Goal: Task Accomplishment & Management: Complete application form

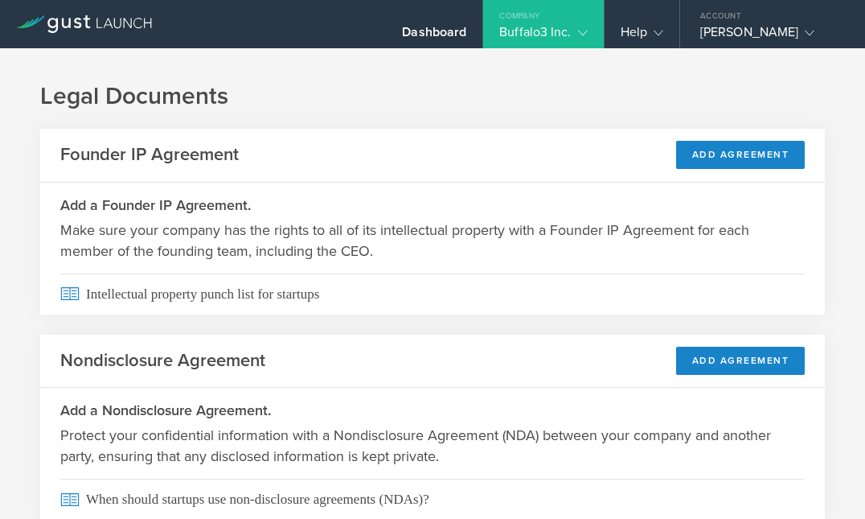
click at [427, 358] on header "Nondisclosure Agreement Add Agreement" at bounding box center [432, 362] width 785 height 54
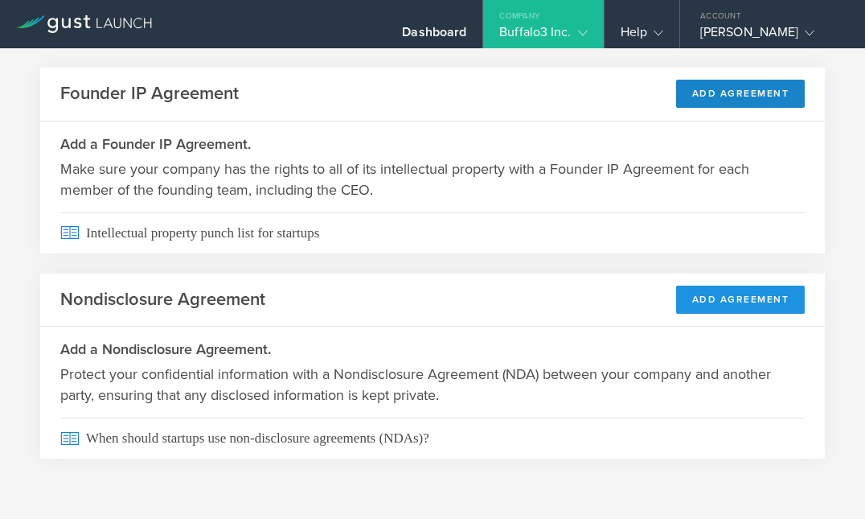
click at [716, 298] on button "Add Agreement" at bounding box center [740, 299] width 129 height 28
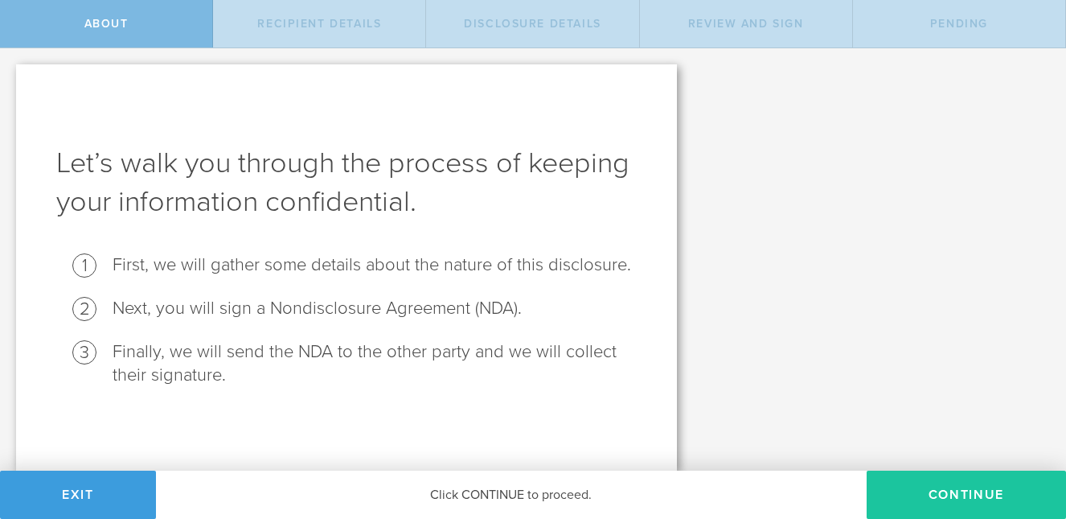
click at [864, 484] on button "Continue" at bounding box center [966, 494] width 199 height 48
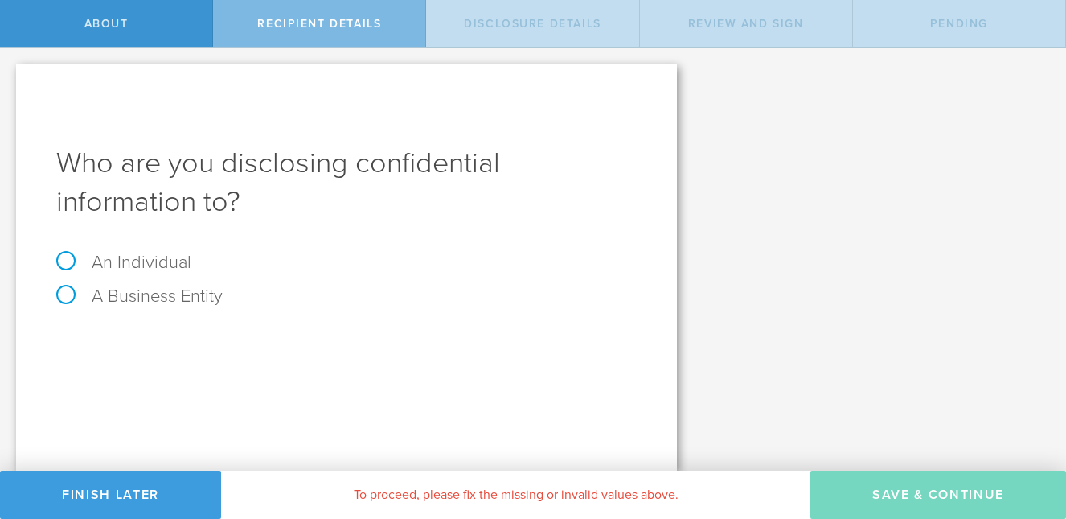
click at [64, 258] on label "An Individual" at bounding box center [123, 262] width 135 height 21
click at [10, 74] on input "An Individual" at bounding box center [5, 61] width 10 height 26
radio input "true"
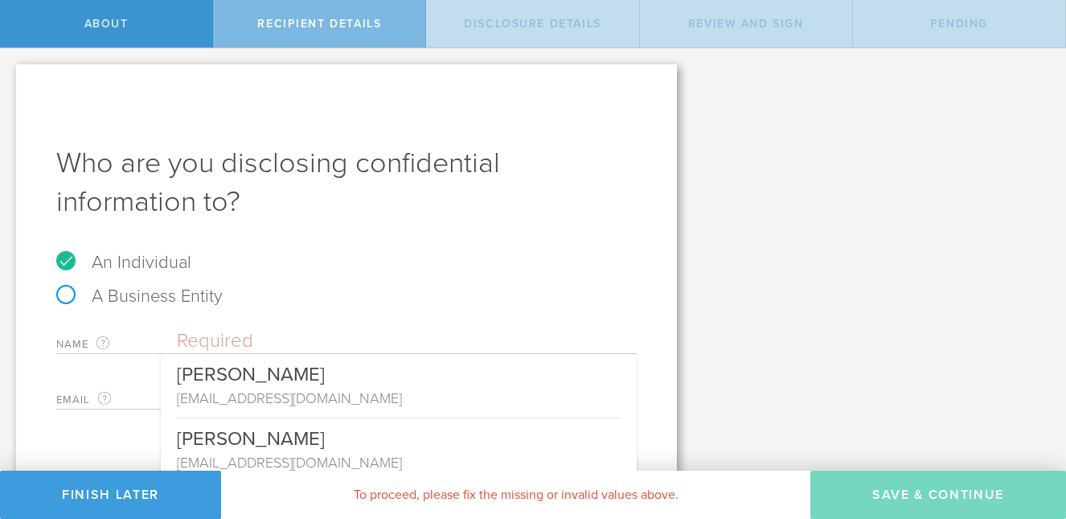
click at [345, 339] on input "text" at bounding box center [407, 341] width 460 height 24
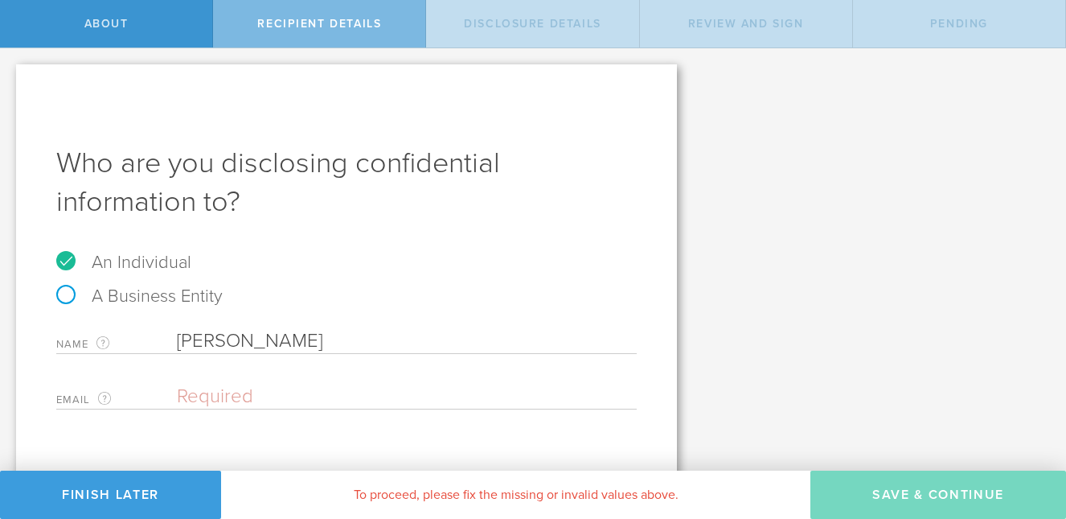
type input "[PERSON_NAME]"
type input "D"
type input "z"
click at [363, 343] on input "[PERSON_NAME]" at bounding box center [407, 341] width 460 height 24
type input "[PERSON_NAME]"
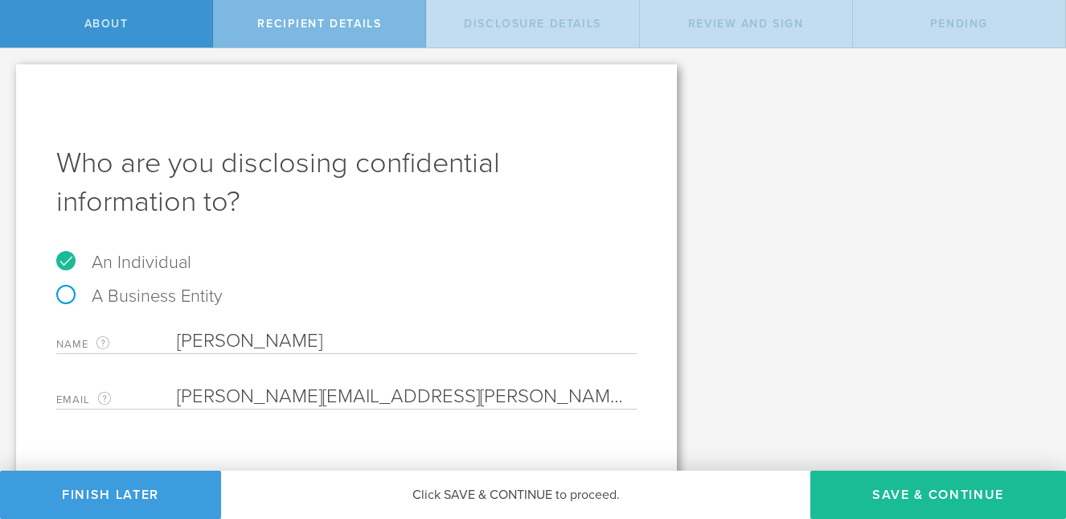
scroll to position [22, 0]
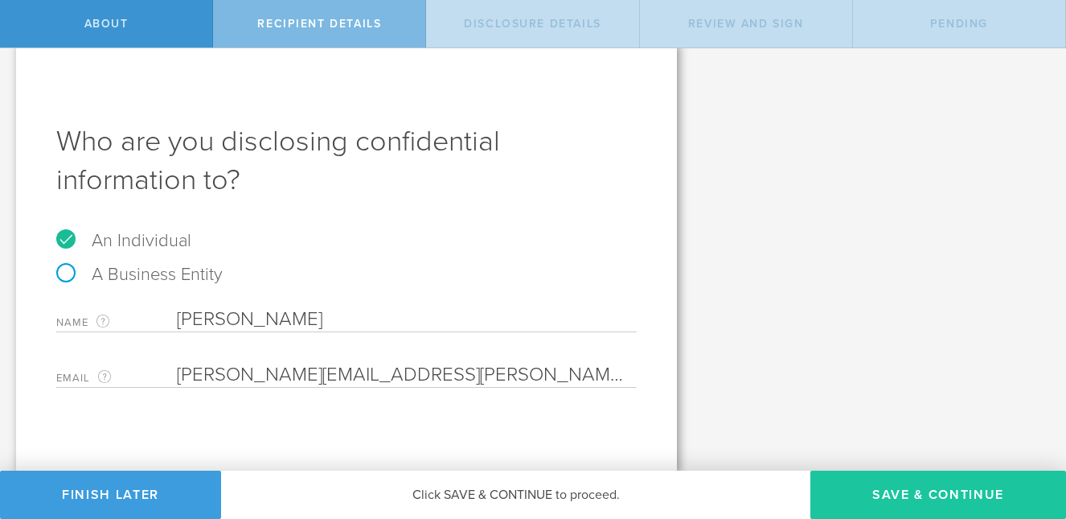
type input "[PERSON_NAME][EMAIL_ADDRESS][PERSON_NAME][DOMAIN_NAME]"
click at [824, 486] on button "Save & Continue" at bounding box center [939, 494] width 256 height 48
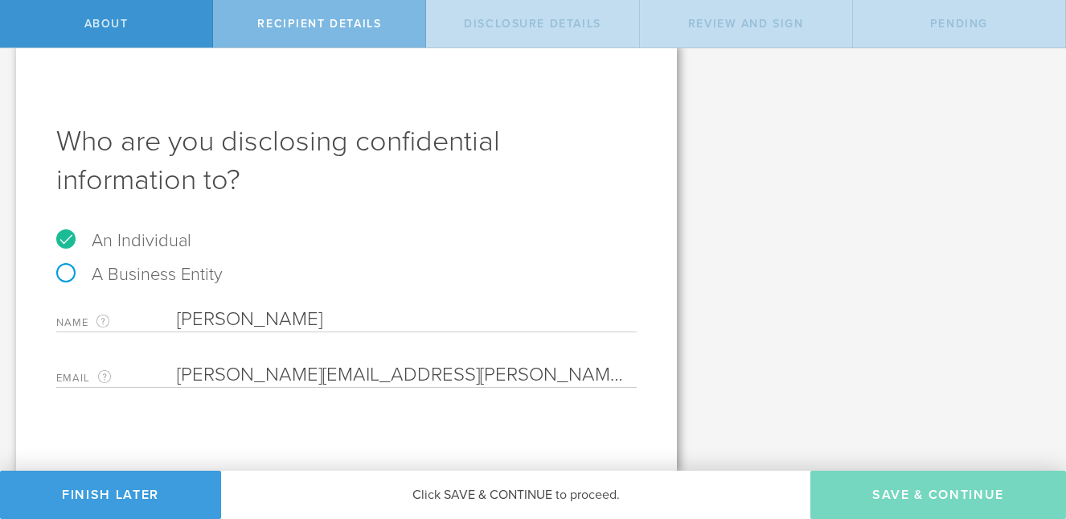
select select "string:5 years"
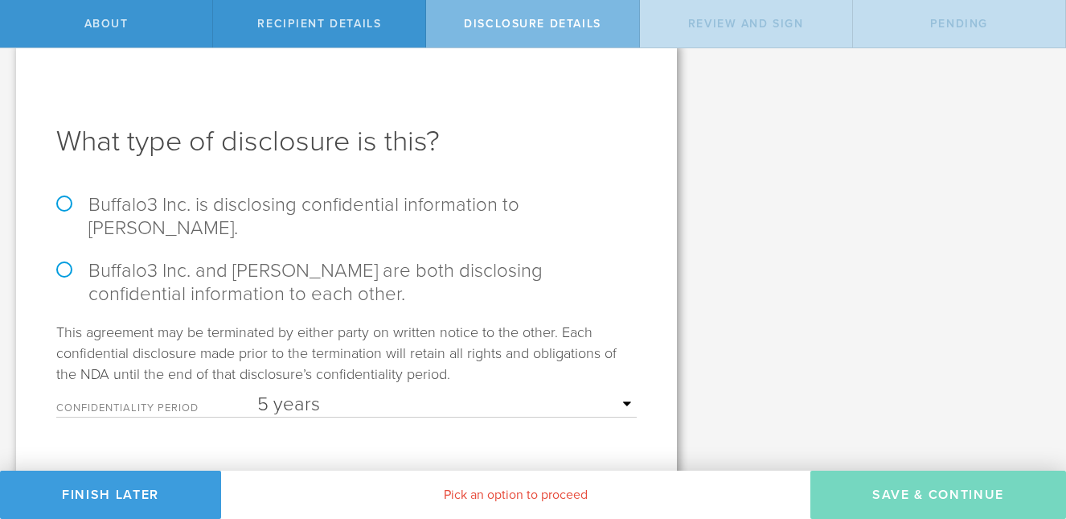
scroll to position [0, 0]
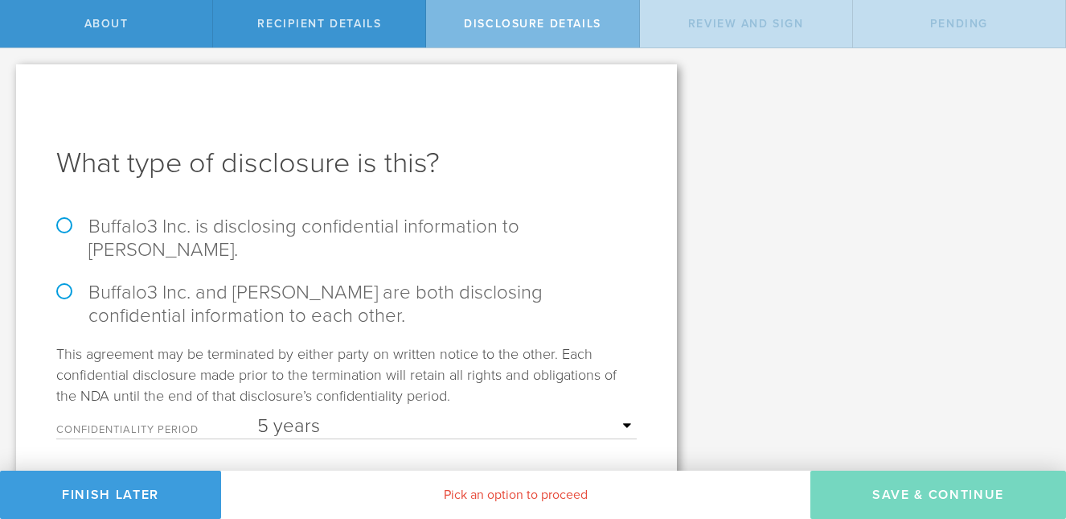
click at [324, 227] on label "Buffalo3 Inc. is disclosing confidential information to Josh Dingman." at bounding box center [346, 238] width 581 height 47
click at [10, 82] on input "Buffalo3 Inc. is disclosing confidential information to Josh Dingman." at bounding box center [5, 65] width 10 height 34
radio input "true"
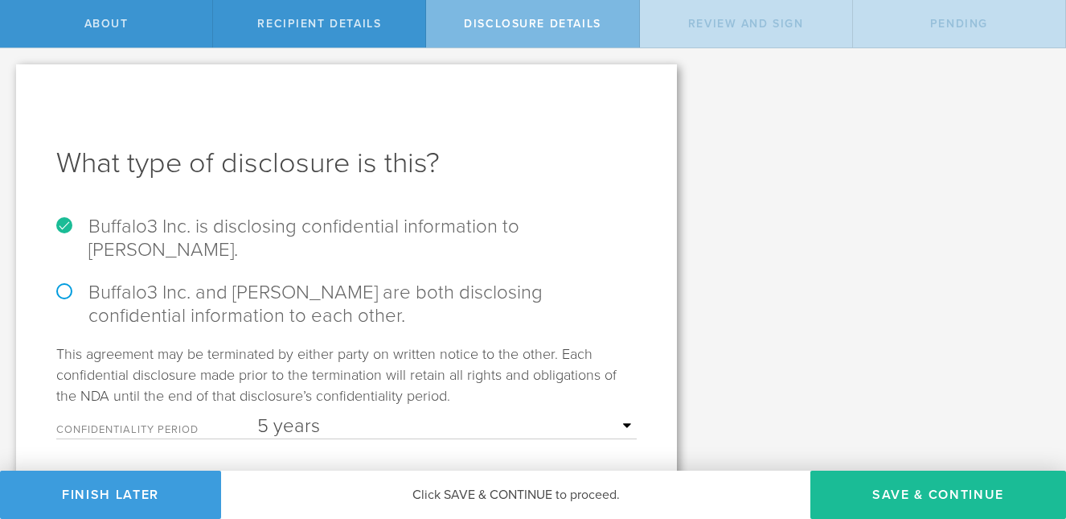
scroll to position [47, 0]
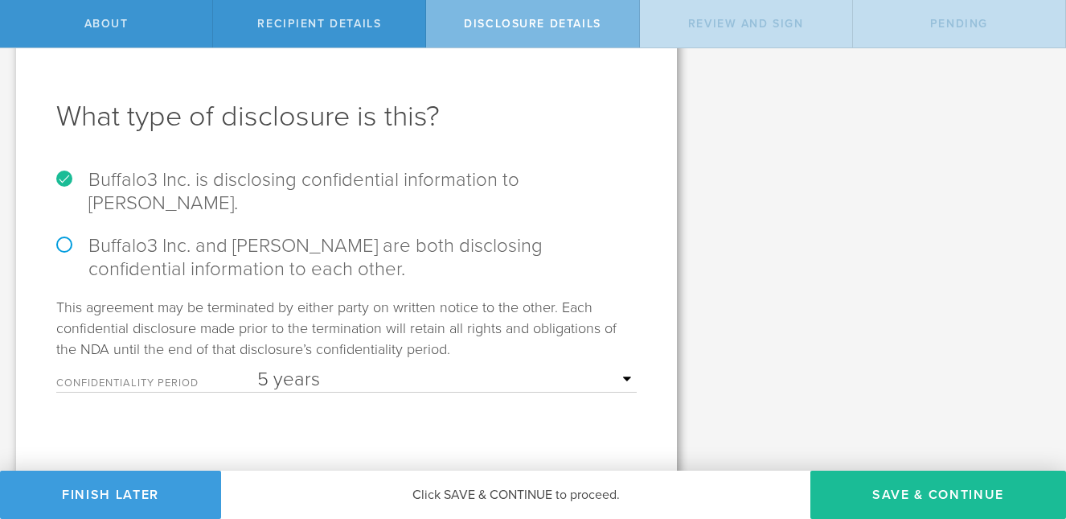
click at [334, 250] on label "Buffalo3 Inc. and Josh Dingman are both disclosing confidential information to …" at bounding box center [346, 257] width 581 height 47
click at [10, 35] on input "Buffalo3 Inc. and Josh Dingman are both disclosing confidential information to …" at bounding box center [5, 19] width 10 height 34
radio input "true"
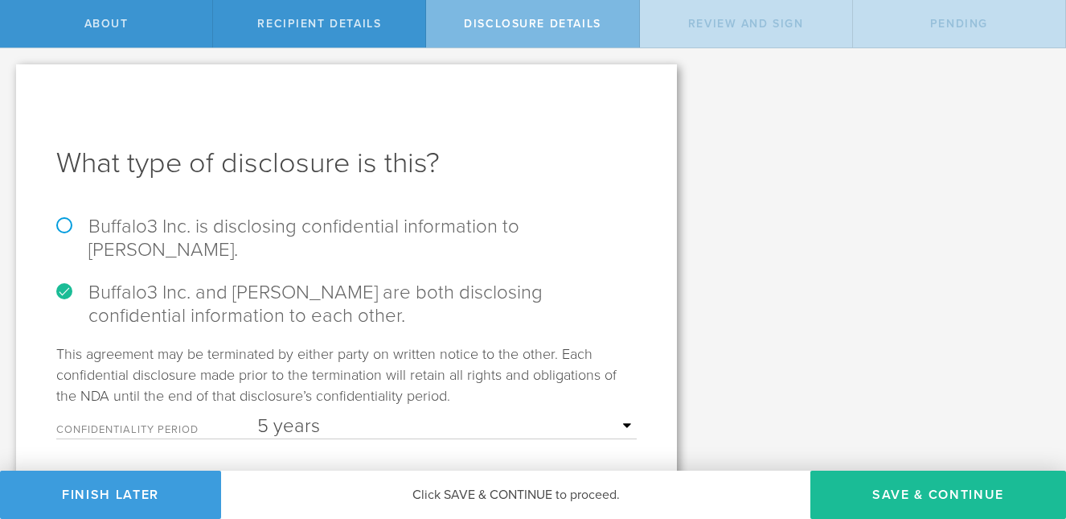
scroll to position [51, 0]
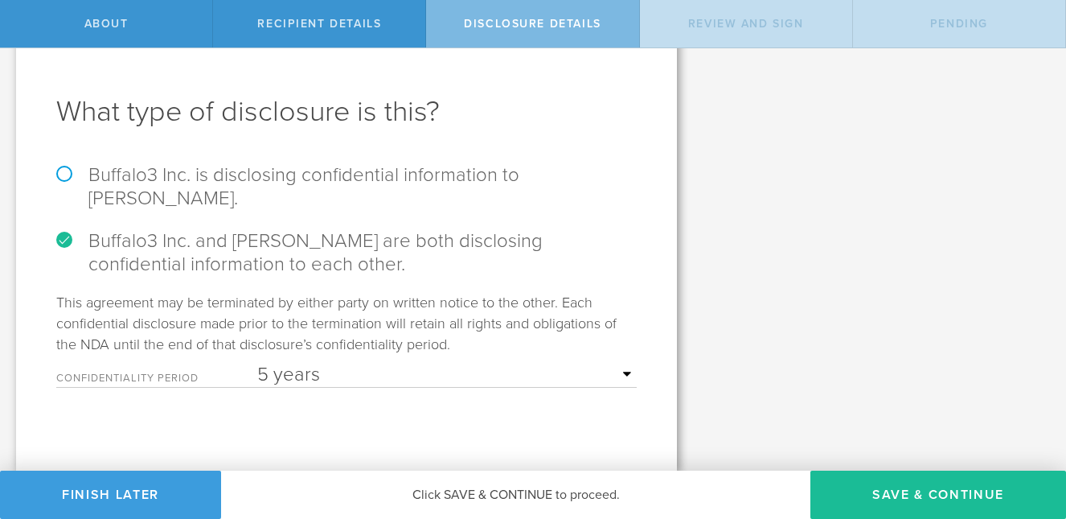
click at [513, 366] on select "1 year 2 years 3 years 4 years 5 years" at bounding box center [447, 375] width 380 height 24
click at [257, 363] on select "1 year 2 years 3 years 4 years 5 years" at bounding box center [447, 375] width 380 height 24
click at [525, 367] on select "1 year 2 years 3 years 4 years 5 years" at bounding box center [447, 375] width 380 height 24
select select "string:2 years"
click at [257, 363] on select "1 year 2 years 3 years 4 years 5 years" at bounding box center [447, 375] width 380 height 24
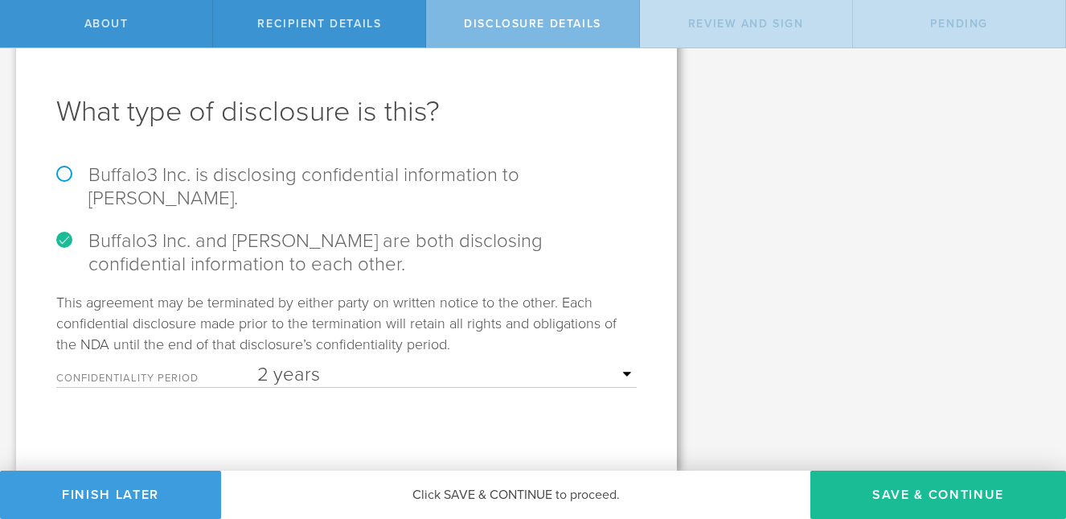
click at [328, 376] on select "1 year 2 years 3 years 4 years 5 years" at bounding box center [447, 375] width 380 height 24
click at [257, 363] on select "1 year 2 years 3 years 4 years 5 years" at bounding box center [447, 375] width 380 height 24
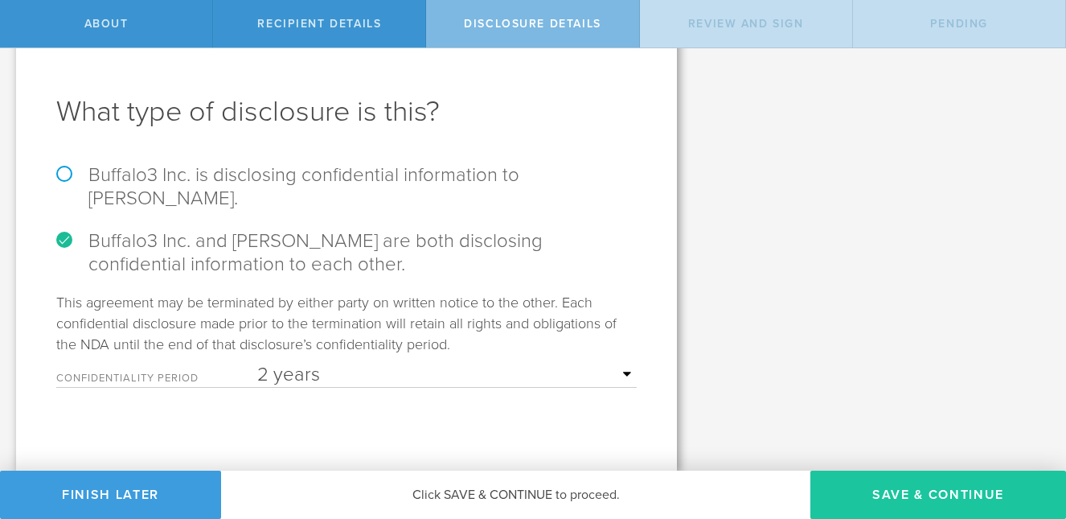
click at [853, 503] on button "Save & Continue" at bounding box center [939, 494] width 256 height 48
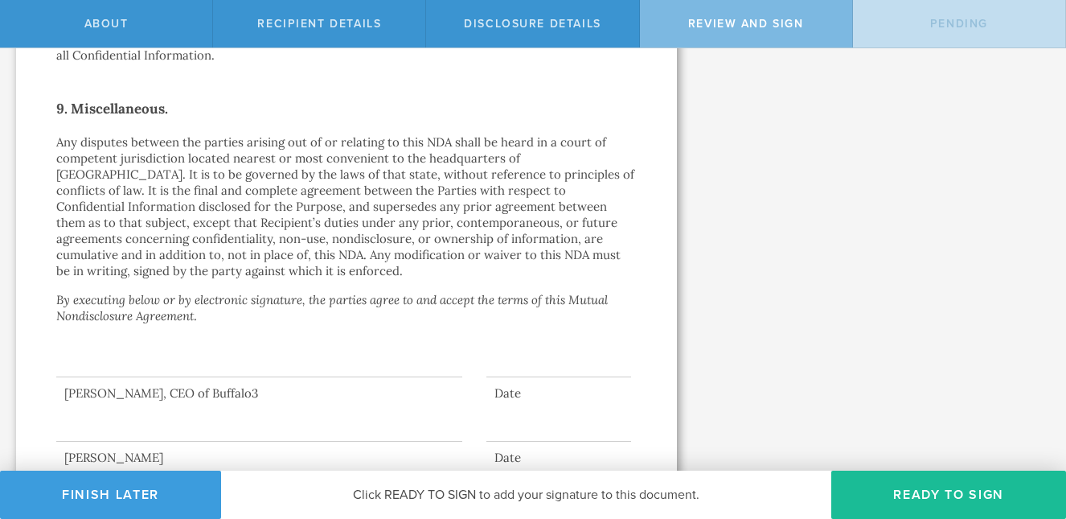
scroll to position [1555, 0]
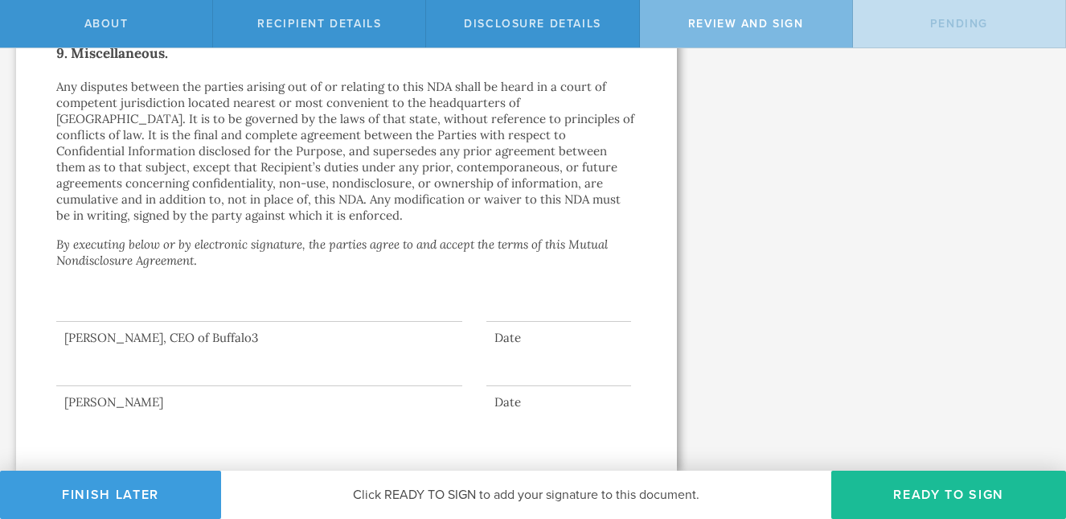
click at [235, 322] on div at bounding box center [259, 354] width 406 height 64
click at [145, 318] on div at bounding box center [259, 289] width 406 height 64
click at [343, 310] on div at bounding box center [259, 289] width 406 height 64
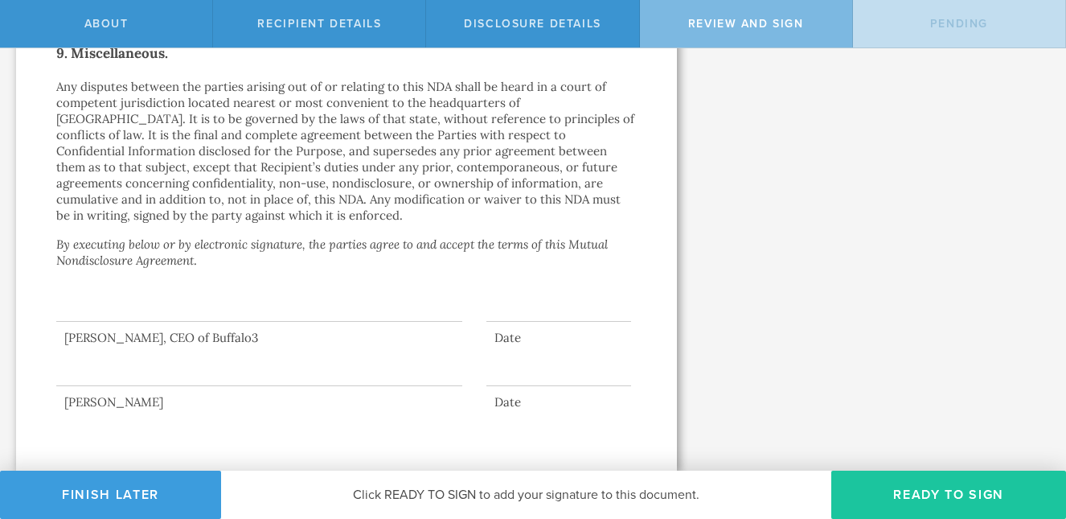
click at [863, 490] on button "Ready to Sign" at bounding box center [948, 494] width 235 height 48
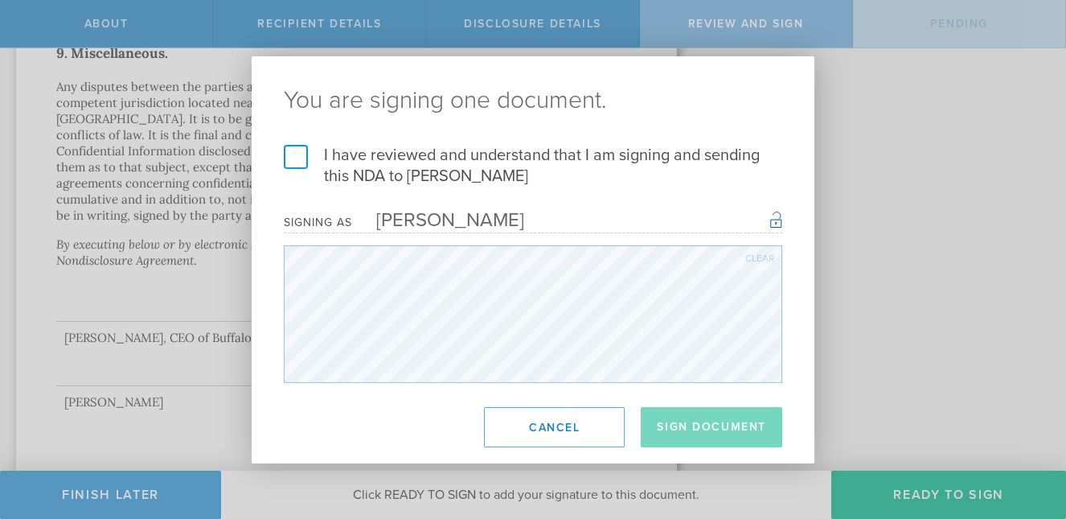
click at [301, 163] on label "I have reviewed and understand that I am signing and sending this NDA to Josh D…" at bounding box center [533, 166] width 499 height 42
click at [0, 0] on input "I have reviewed and understand that I am signing and sending this NDA to Josh D…" at bounding box center [0, 0] width 0 height 0
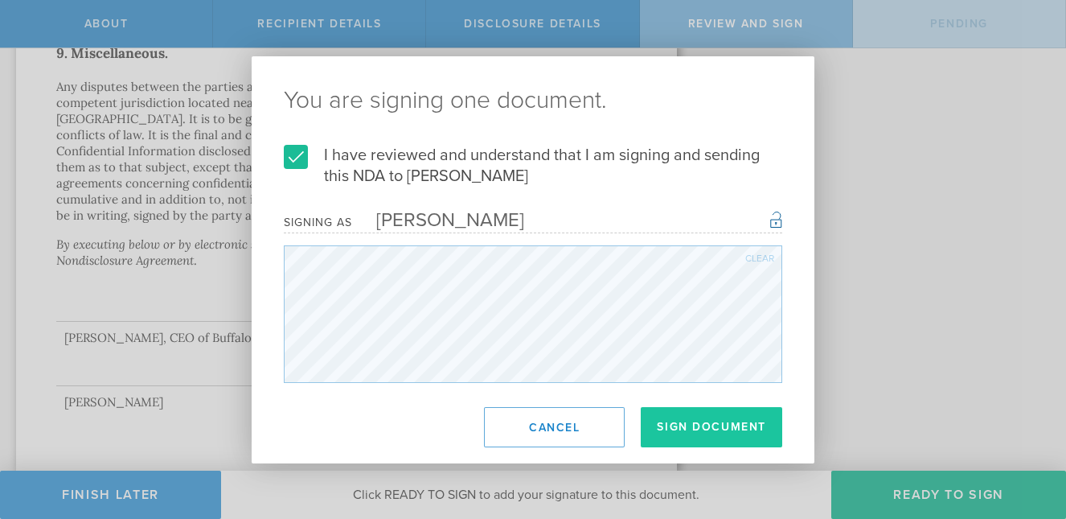
click at [661, 423] on button "Sign Document" at bounding box center [712, 427] width 142 height 40
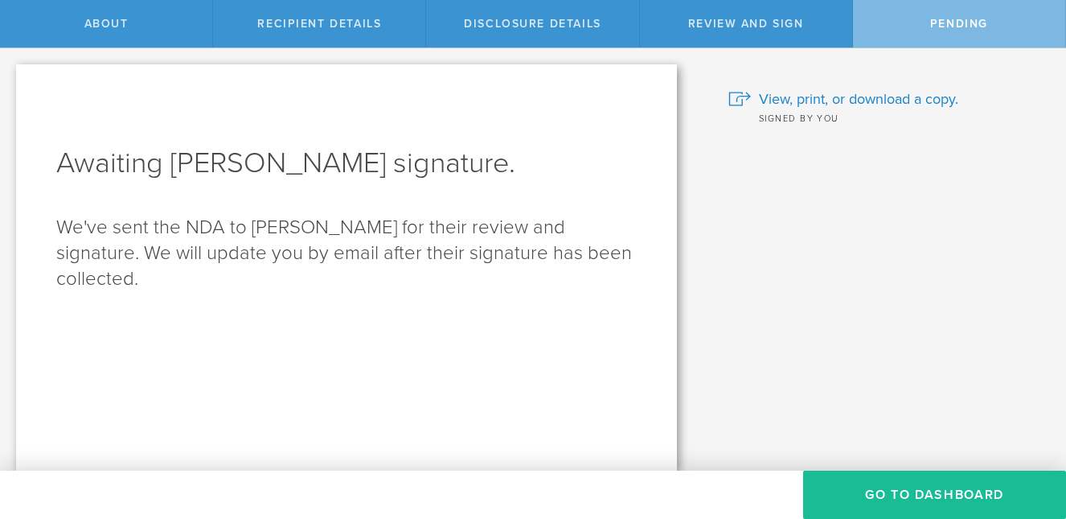
scroll to position [0, 0]
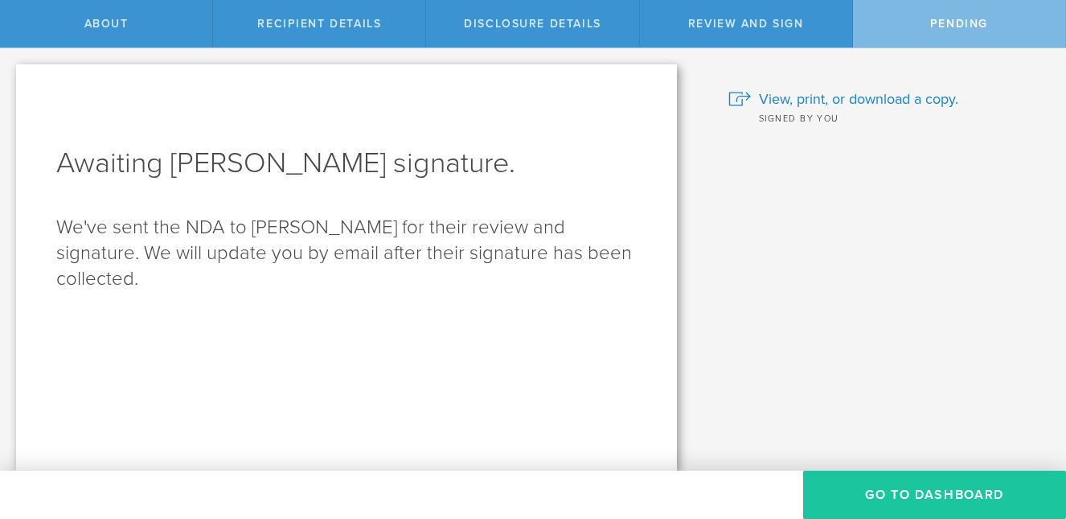
click at [830, 491] on button "Go to dashboard" at bounding box center [934, 494] width 263 height 48
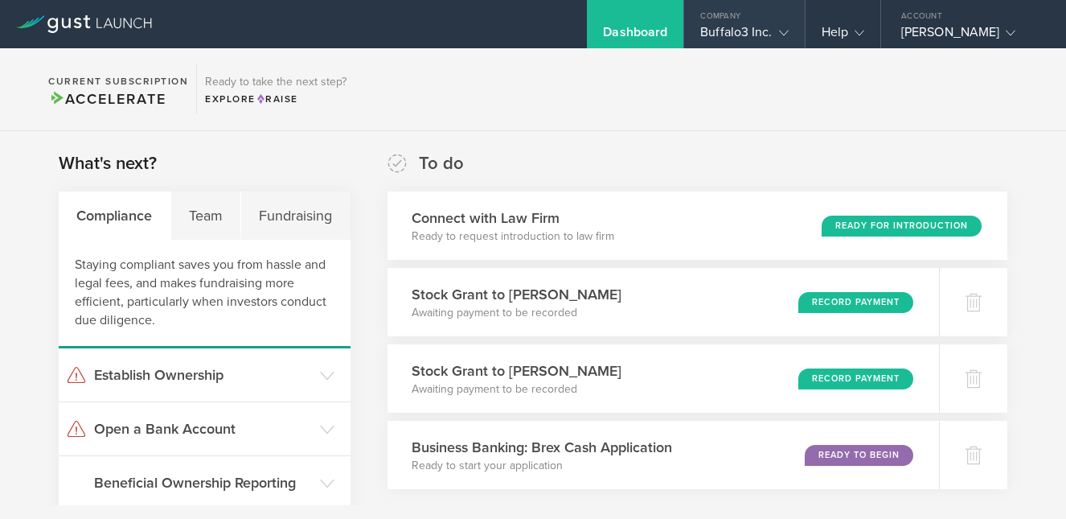
click at [729, 35] on div "Buffalo3 Inc." at bounding box center [744, 36] width 88 height 24
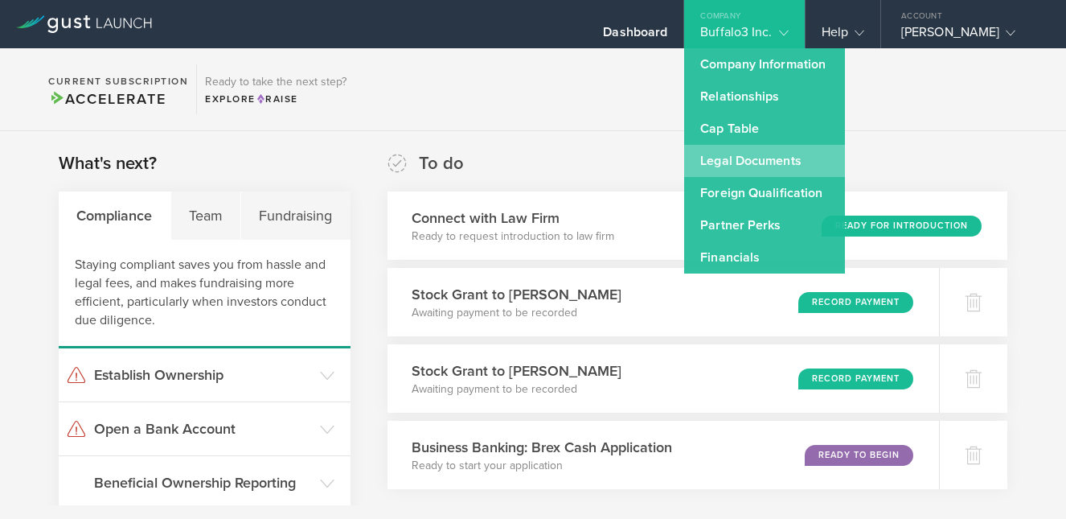
click at [733, 159] on link "Legal Documents" at bounding box center [764, 161] width 161 height 32
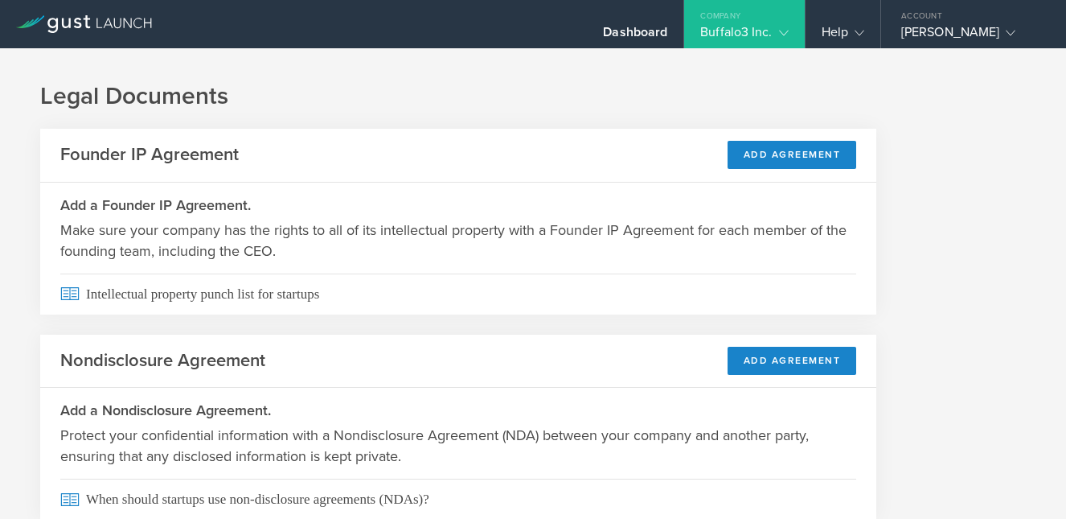
scroll to position [61, 0]
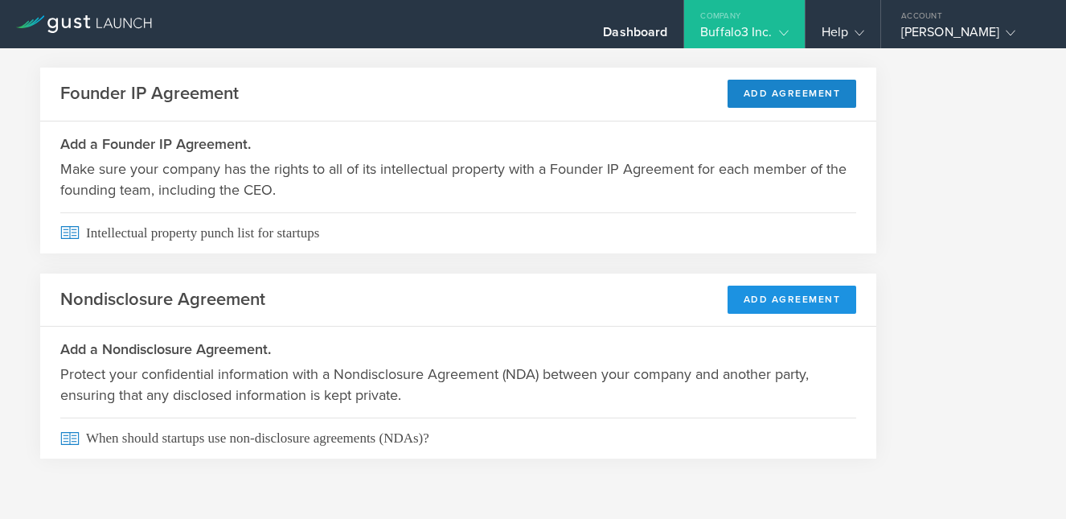
click at [799, 289] on button "Add Agreement" at bounding box center [792, 299] width 129 height 28
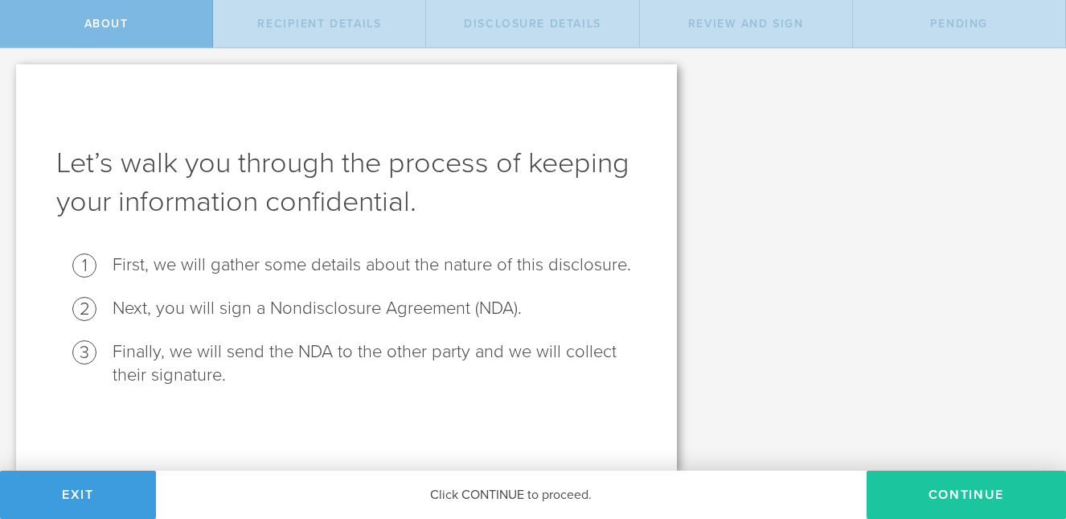
click at [927, 499] on button "Continue" at bounding box center [966, 494] width 199 height 48
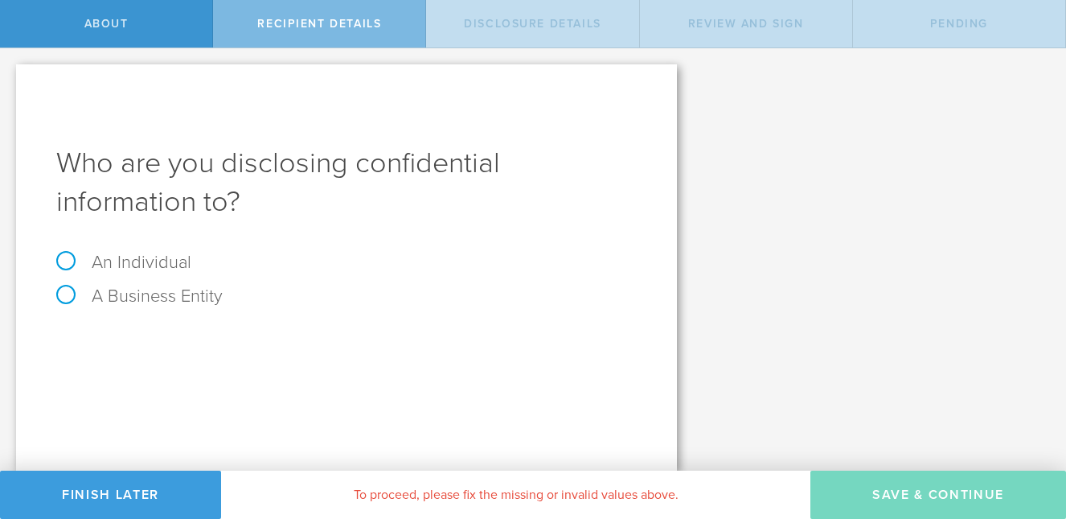
click at [66, 259] on label "An Individual" at bounding box center [123, 262] width 135 height 21
click at [10, 74] on input "An Individual" at bounding box center [5, 61] width 10 height 26
radio input "true"
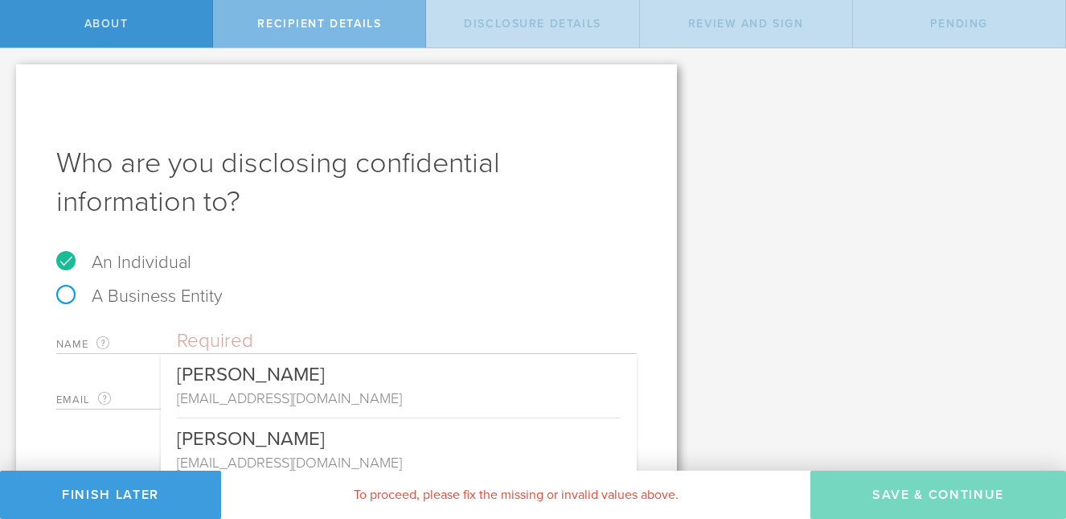
click at [264, 339] on input "text" at bounding box center [407, 341] width 460 height 24
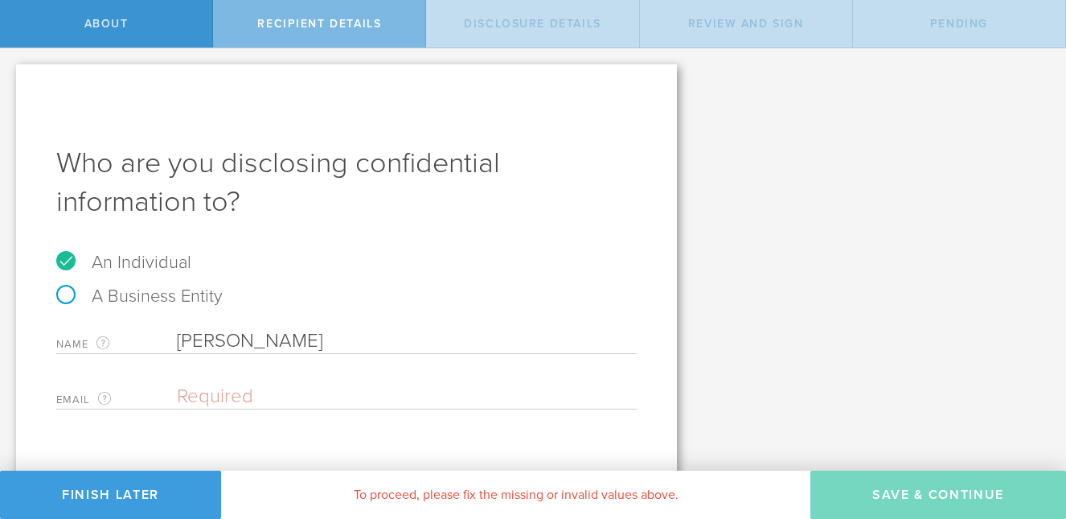
type input "Travis Johnson"
click at [296, 409] on div "Who are you disclosing confidential information to? An Individual A Business En…" at bounding box center [346, 278] width 661 height 428
click at [240, 398] on input "travis" at bounding box center [403, 396] width 452 height 24
type input "t"
paste input "travis@unmanned-operator.com"
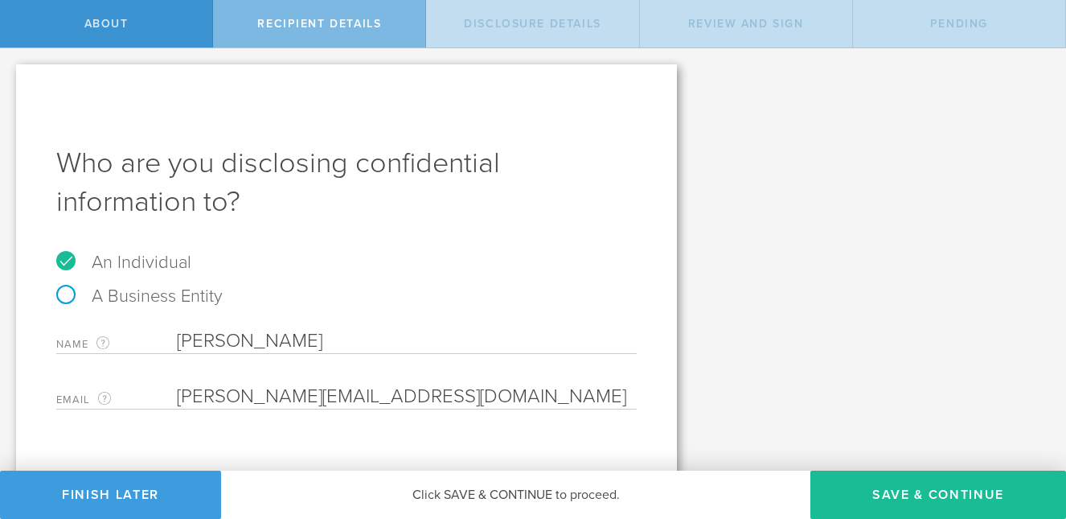
scroll to position [22, 0]
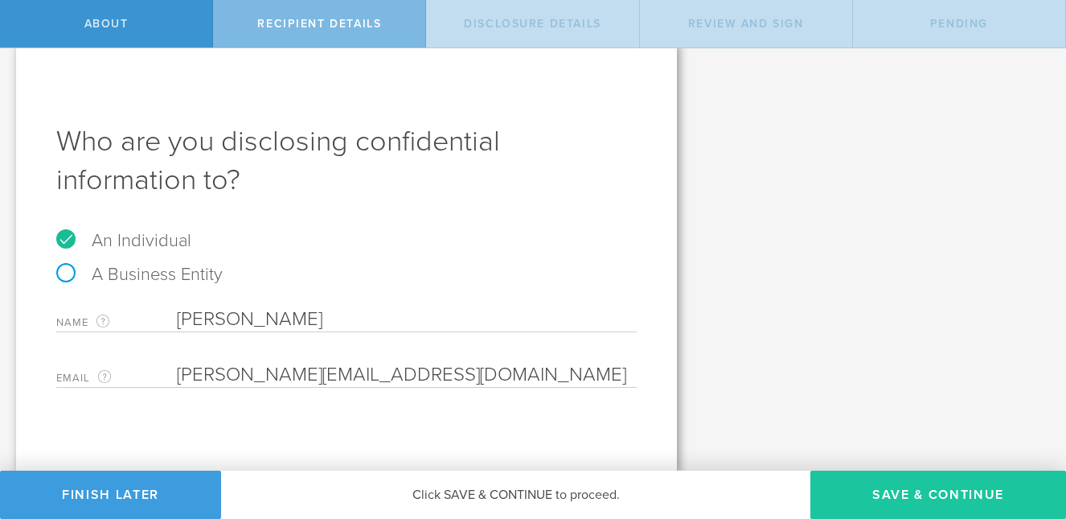
type input "travis@unmanned-operator.com"
click at [856, 493] on button "Save & Continue" at bounding box center [939, 494] width 256 height 48
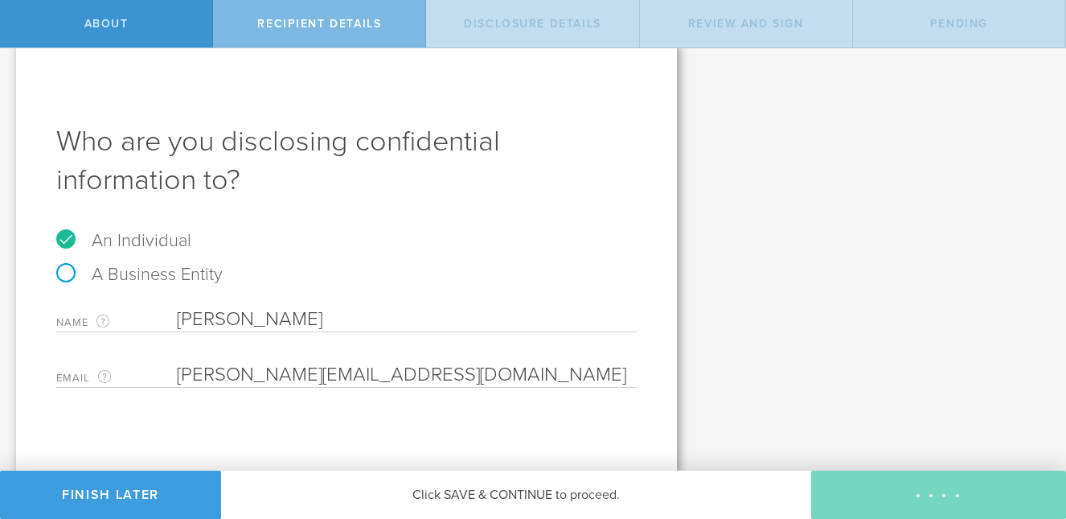
select select "string:5 years"
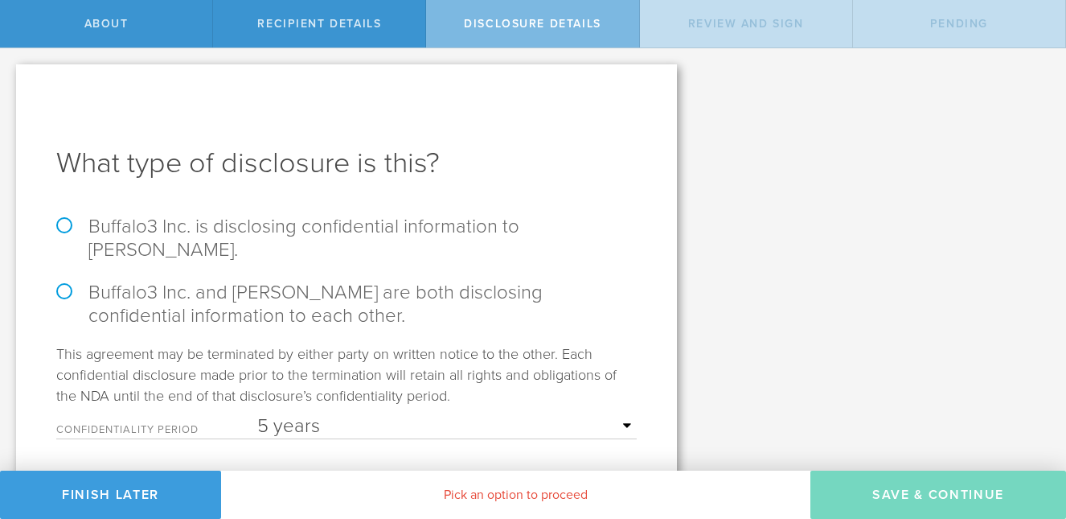
scroll to position [51, 0]
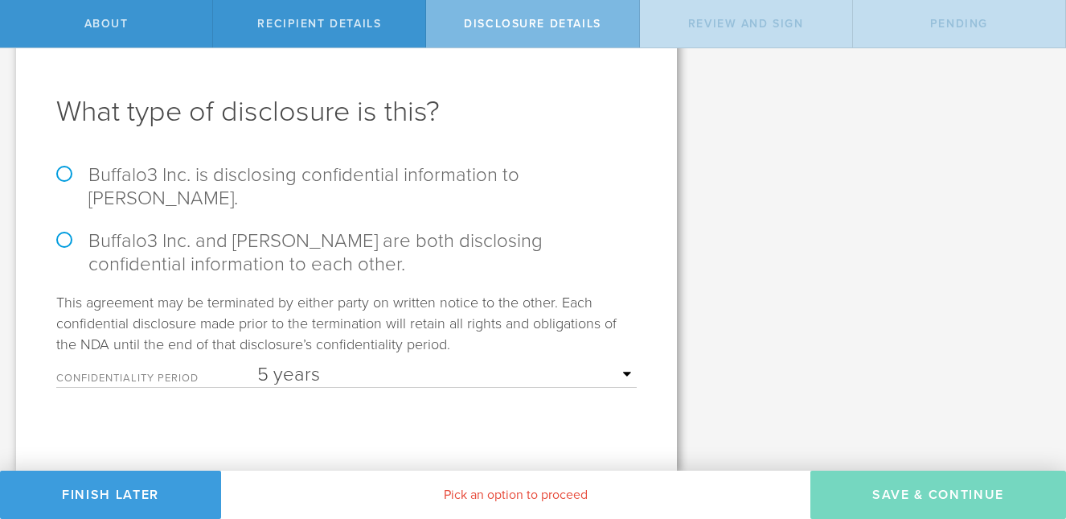
click at [65, 244] on label "Buffalo3 Inc. and Travis Johnson are both disclosing confidential information t…" at bounding box center [346, 252] width 581 height 47
click at [10, 31] on input "Buffalo3 Inc. and Travis Johnson are both disclosing confidential information t…" at bounding box center [5, 14] width 10 height 34
radio input "true"
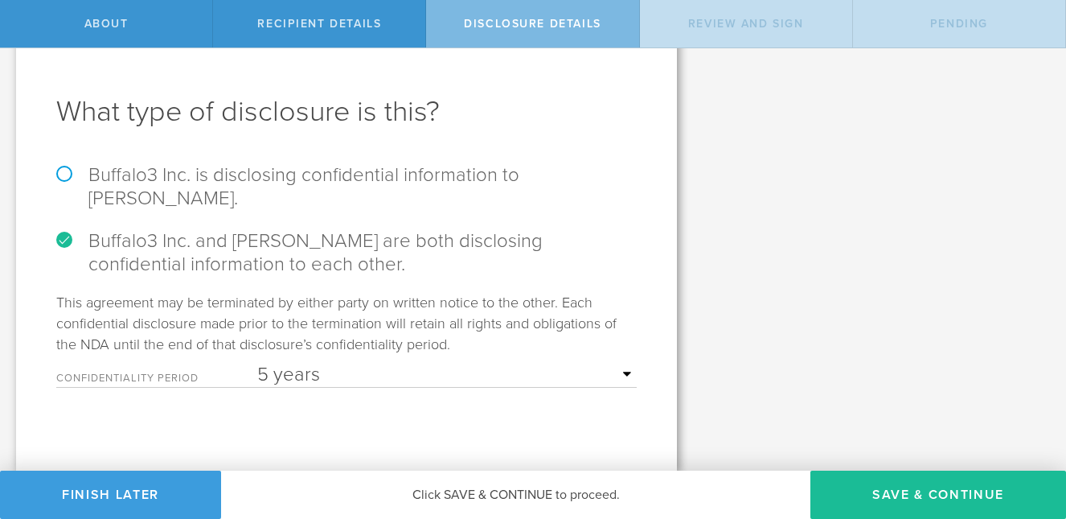
click at [316, 365] on select "1 year 2 years 3 years 4 years 5 years" at bounding box center [447, 375] width 380 height 24
select select "string:2 years"
click at [257, 363] on select "1 year 2 years 3 years 4 years 5 years" at bounding box center [447, 375] width 380 height 24
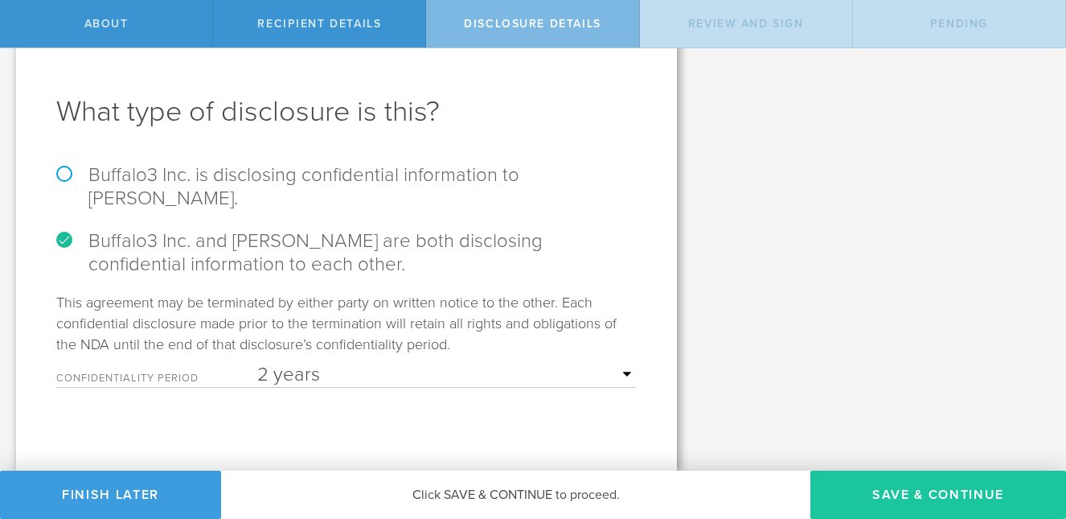
click at [854, 492] on button "Save & Continue" at bounding box center [939, 494] width 256 height 48
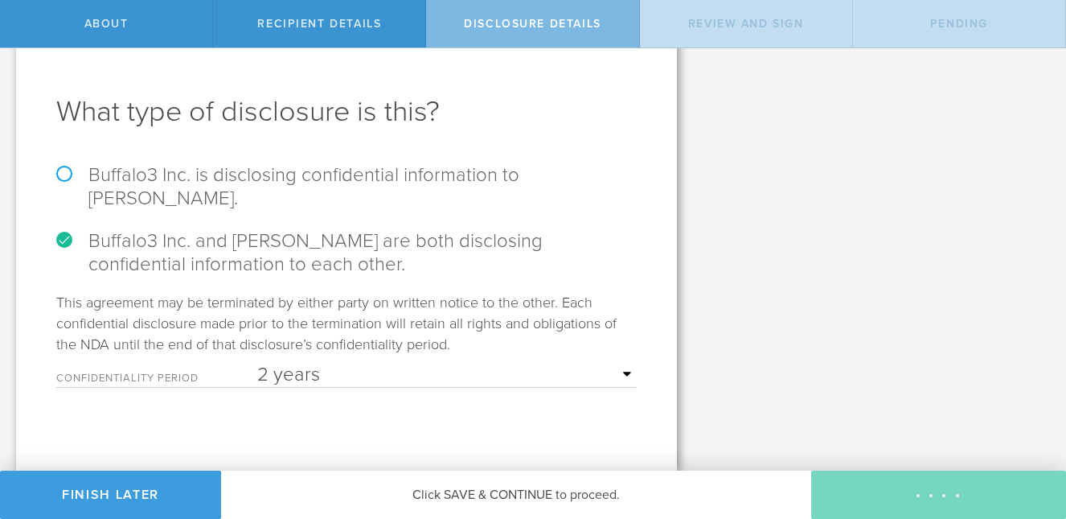
scroll to position [0, 0]
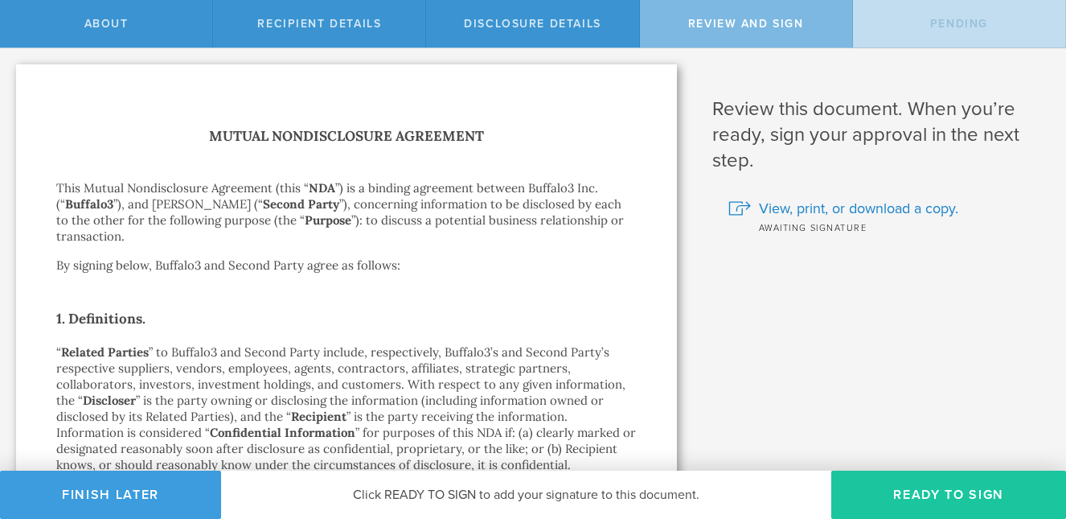
click at [867, 494] on button "Ready to Sign" at bounding box center [948, 494] width 235 height 48
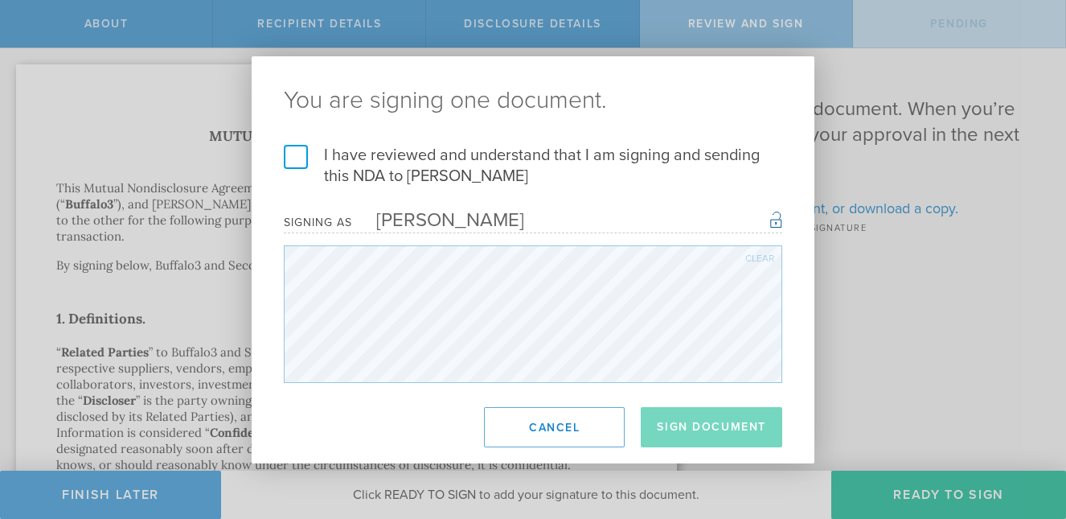
click at [294, 146] on label "I have reviewed and understand that I am signing and sending this NDA to Travis…" at bounding box center [533, 166] width 499 height 42
click at [0, 0] on input "I have reviewed and understand that I am signing and sending this NDA to Travis…" at bounding box center [0, 0] width 0 height 0
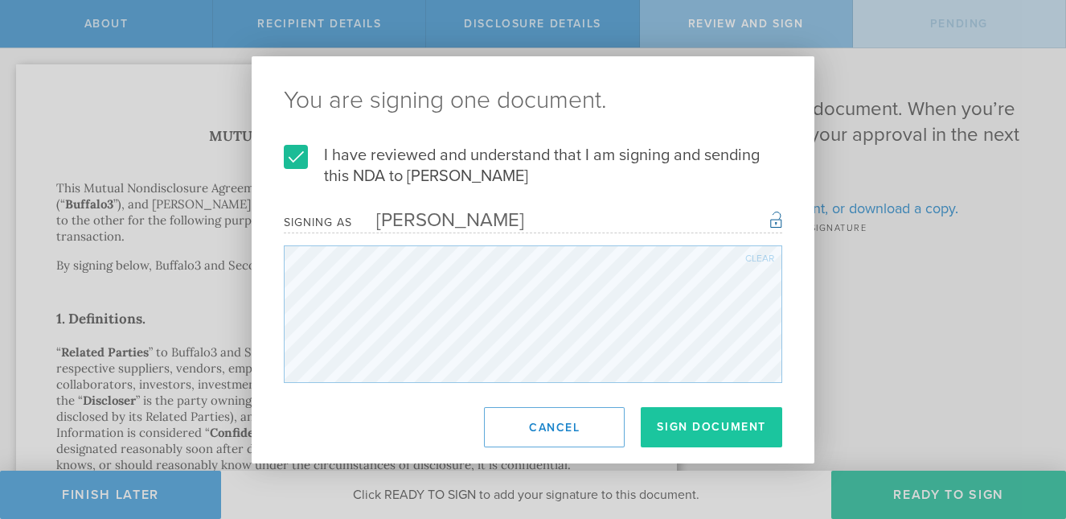
click at [681, 429] on button "Sign Document" at bounding box center [712, 427] width 142 height 40
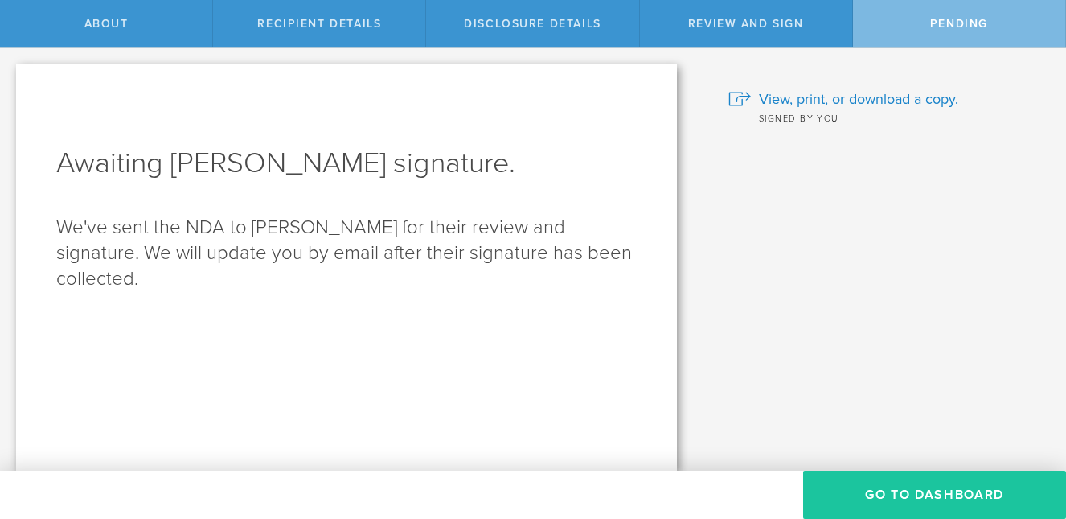
click at [828, 497] on button "Go to dashboard" at bounding box center [934, 494] width 263 height 48
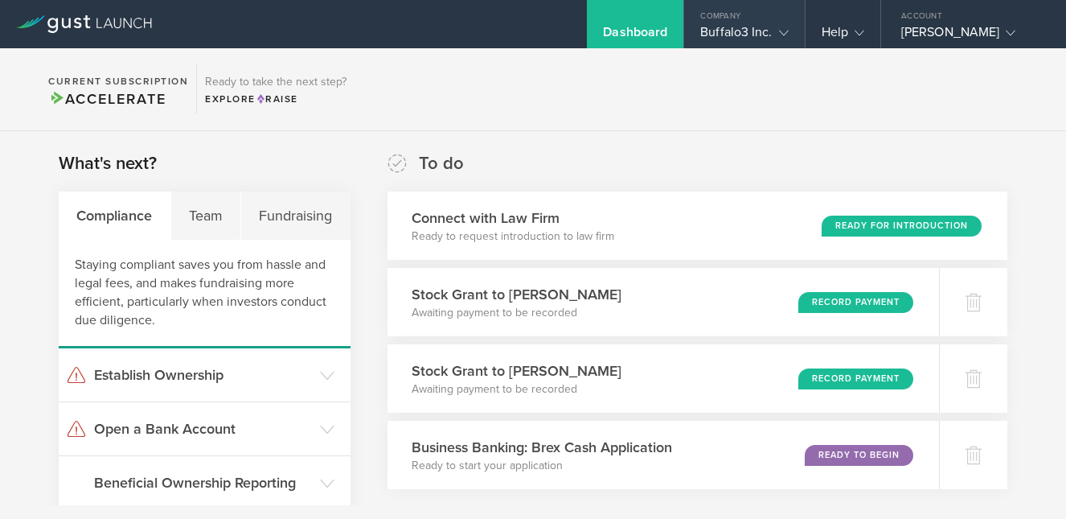
click at [733, 25] on div "Buffalo3 Inc." at bounding box center [744, 36] width 88 height 24
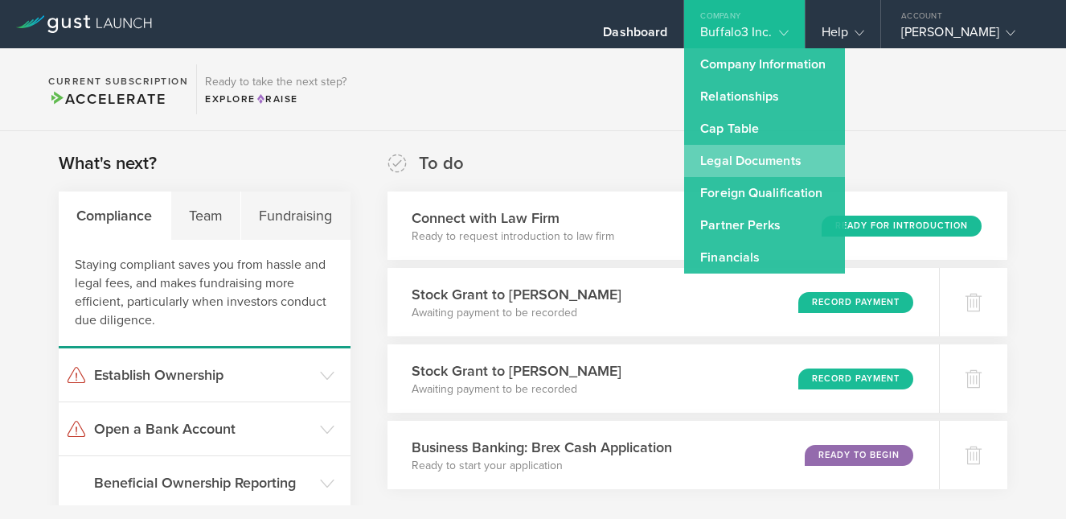
click at [737, 159] on link "Legal Documents" at bounding box center [764, 161] width 161 height 32
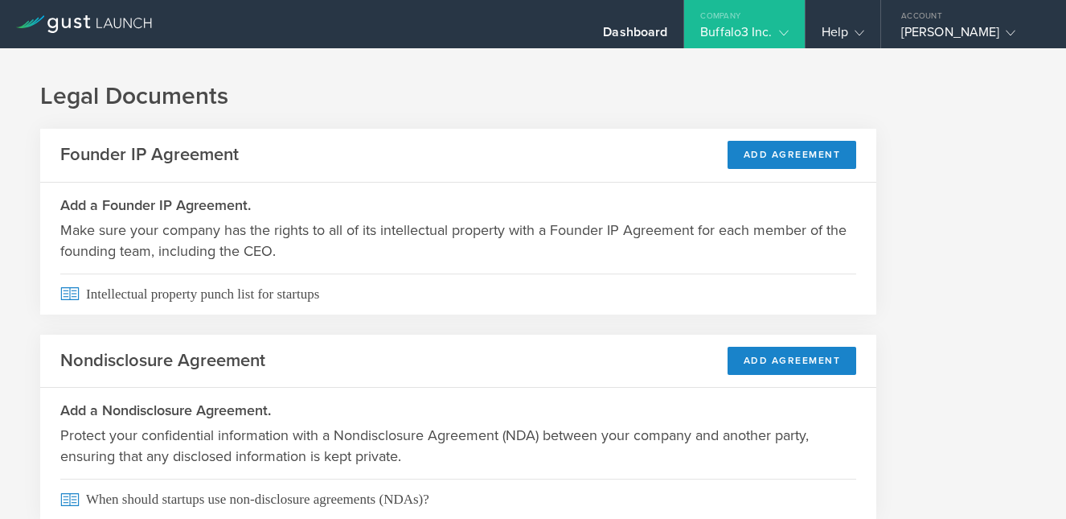
click at [725, 19] on div "Company" at bounding box center [744, 12] width 120 height 24
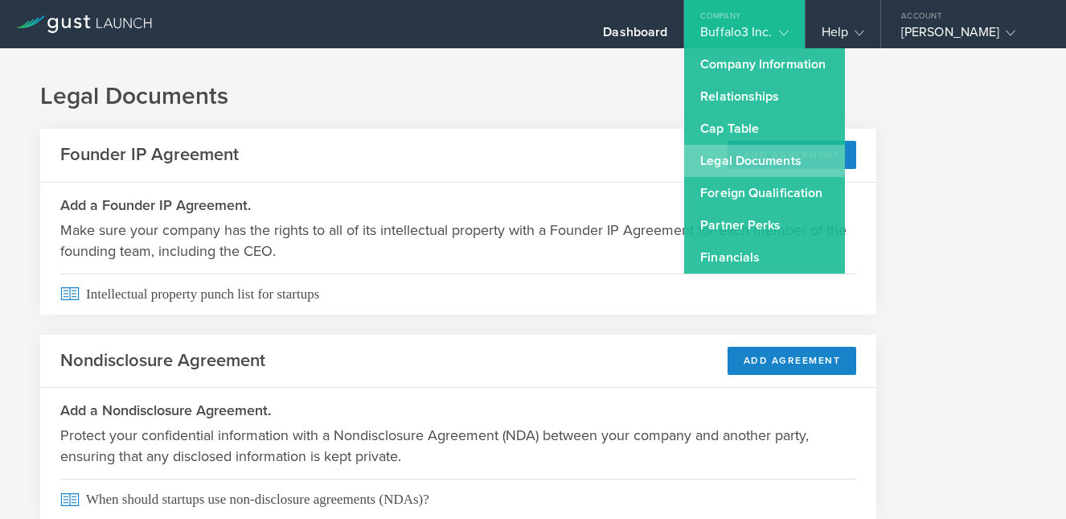
click at [721, 166] on link "Legal Documents" at bounding box center [764, 161] width 161 height 32
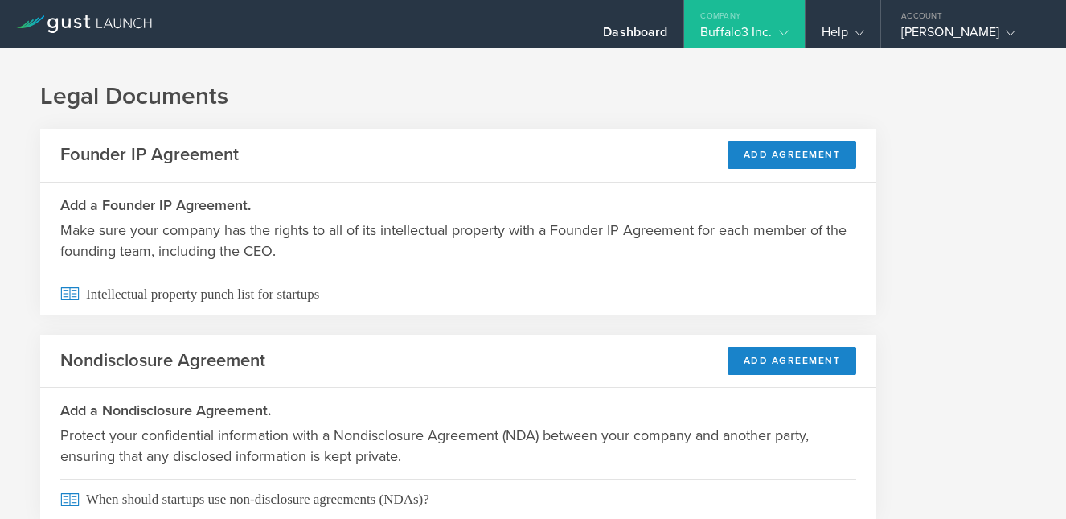
scroll to position [61, 0]
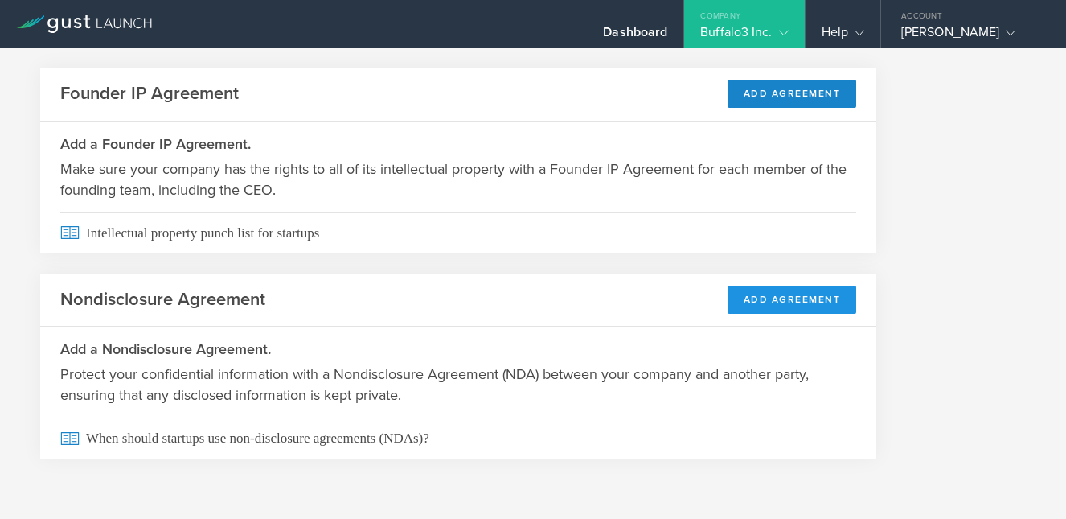
click at [757, 298] on button "Add Agreement" at bounding box center [792, 299] width 129 height 28
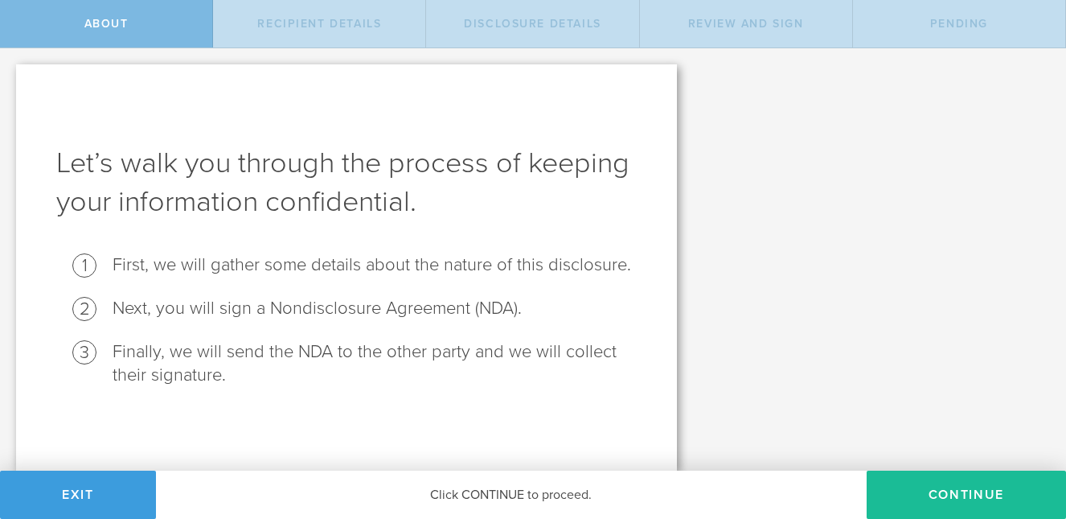
click at [777, 129] on div "Let’s walk you through the process of keeping your information confidential. Fi…" at bounding box center [533, 259] width 1066 height 422
click at [90, 512] on button "Exit" at bounding box center [78, 494] width 156 height 48
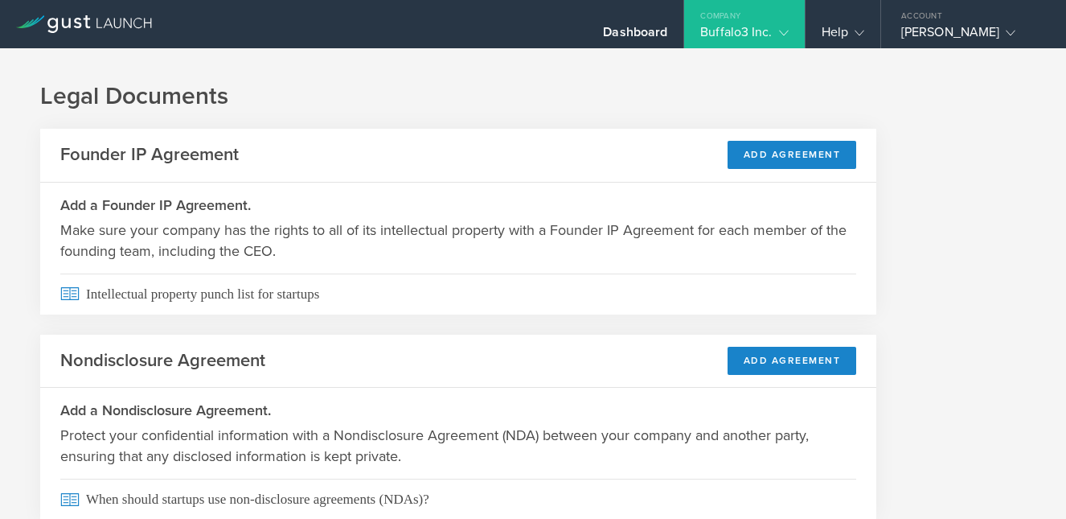
click at [780, 27] on gust-icon at bounding box center [781, 32] width 16 height 16
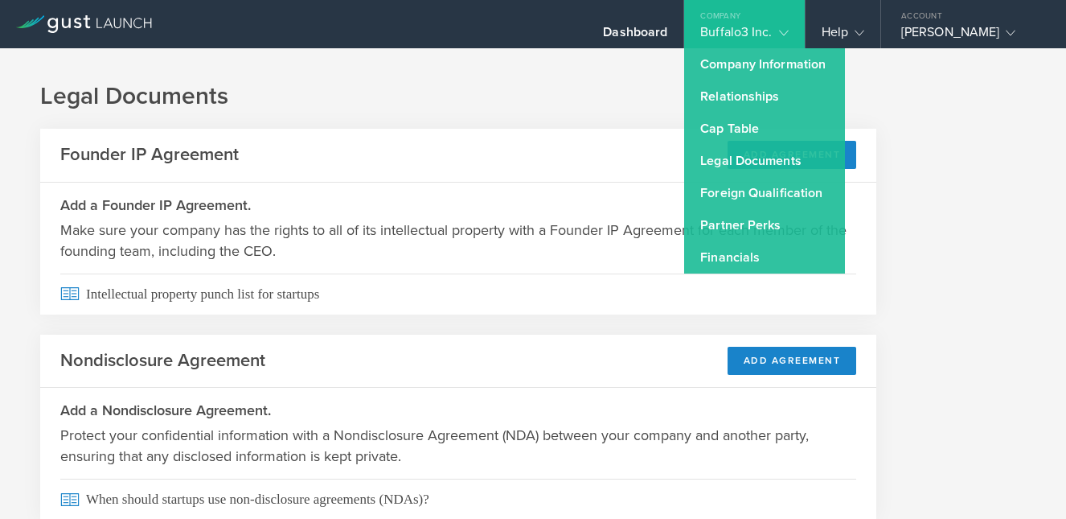
click at [437, 80] on h1 "Legal Documents" at bounding box center [533, 96] width 986 height 32
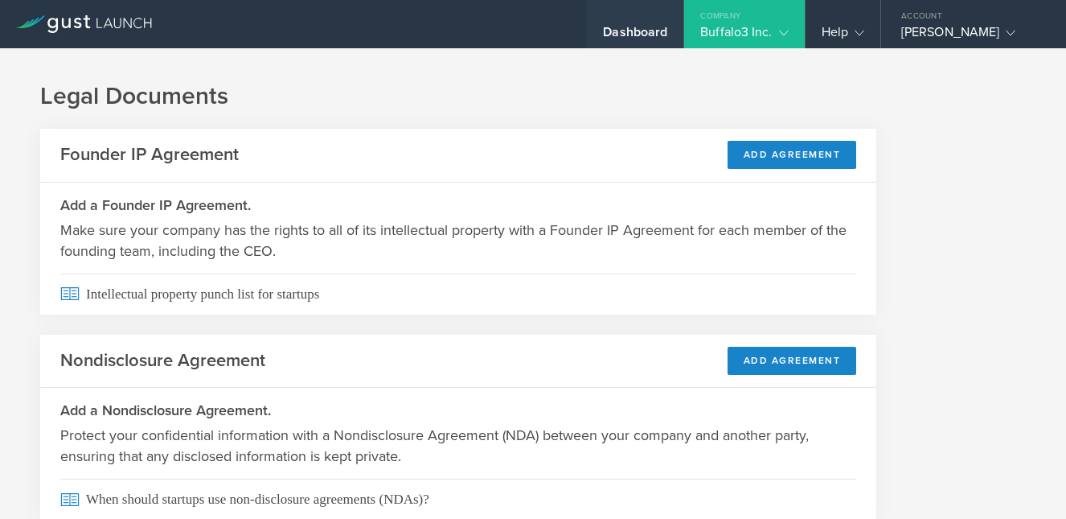
click at [628, 26] on div "Dashboard" at bounding box center [635, 36] width 64 height 24
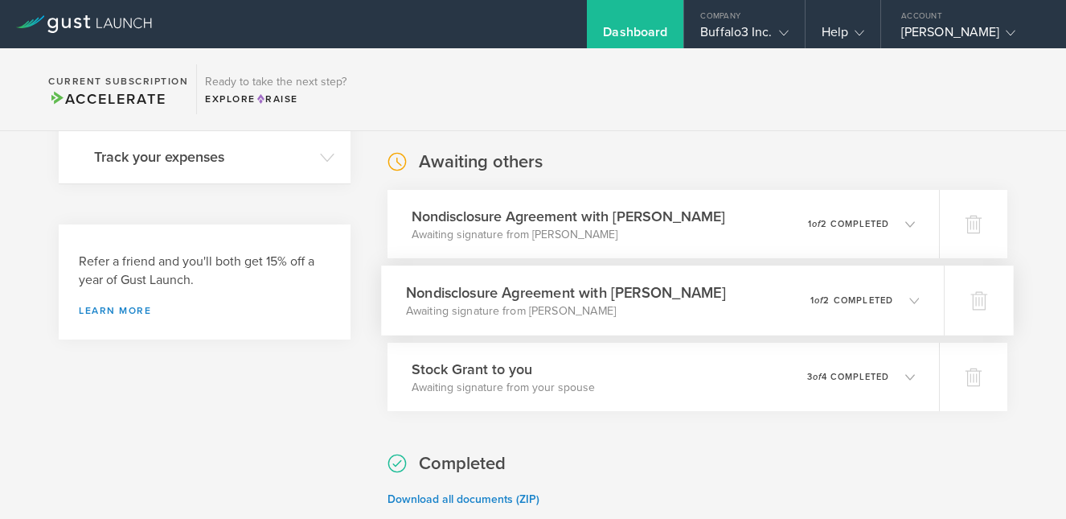
scroll to position [379, 0]
click at [674, 295] on h3 "Nondisclosure Agreement with [PERSON_NAME]" at bounding box center [566, 293] width 320 height 22
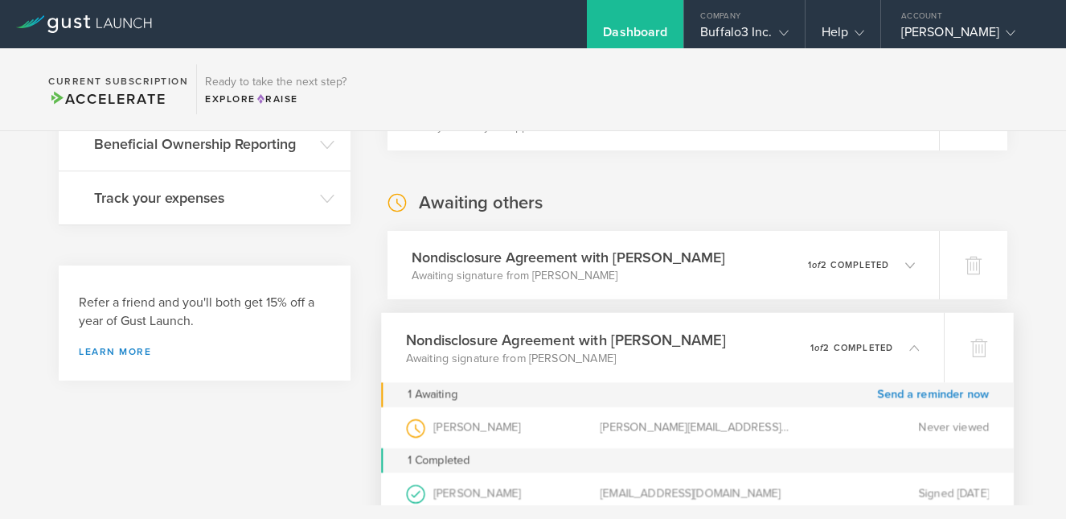
scroll to position [323, 0]
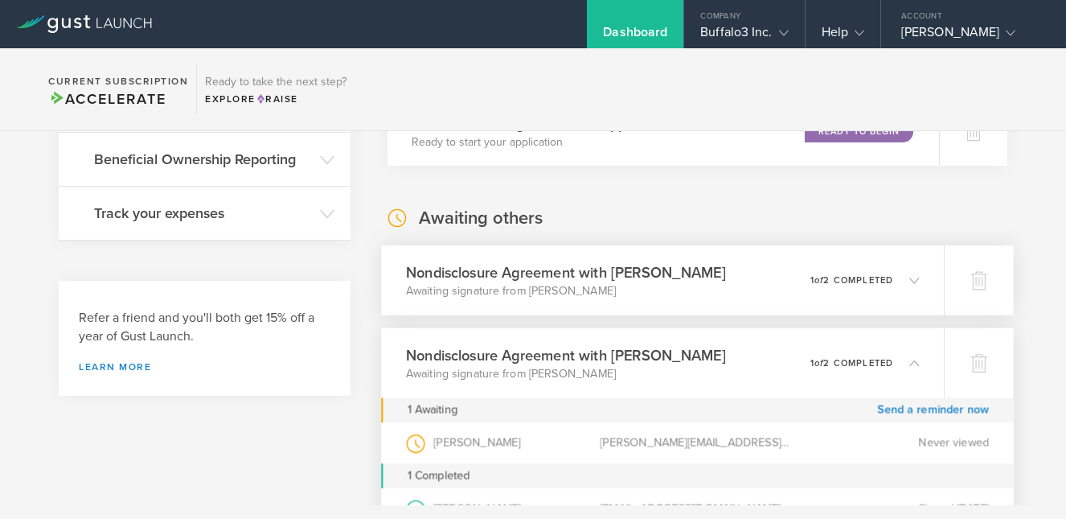
click at [733, 268] on div "Nondisclosure Agreement with Travis Johnson Awaiting signature from Travis John…" at bounding box center [662, 280] width 563 height 70
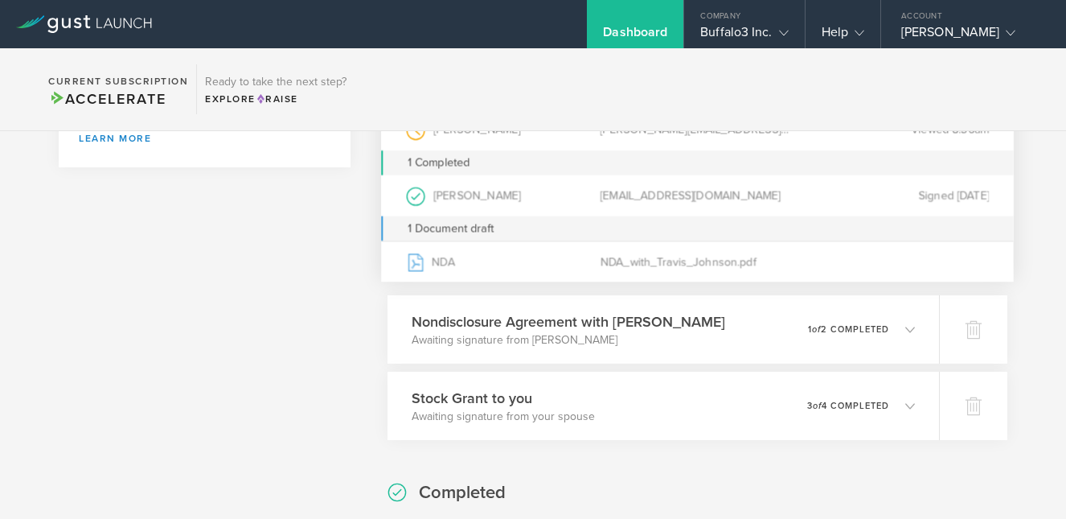
scroll to position [572, 0]
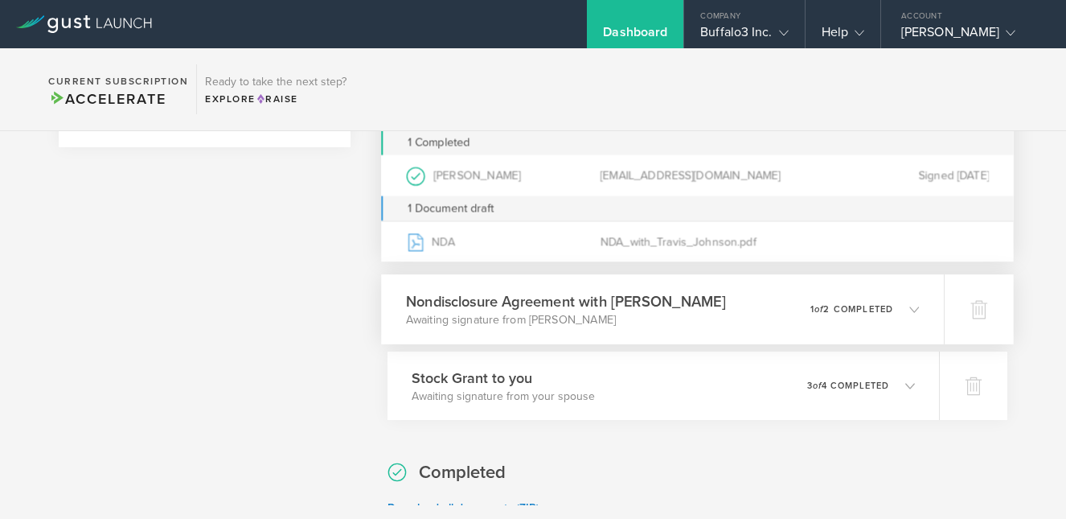
click at [749, 301] on div "Nondisclosure Agreement with Josh Dingman Awaiting signature from Josh Dingman …" at bounding box center [662, 309] width 563 height 70
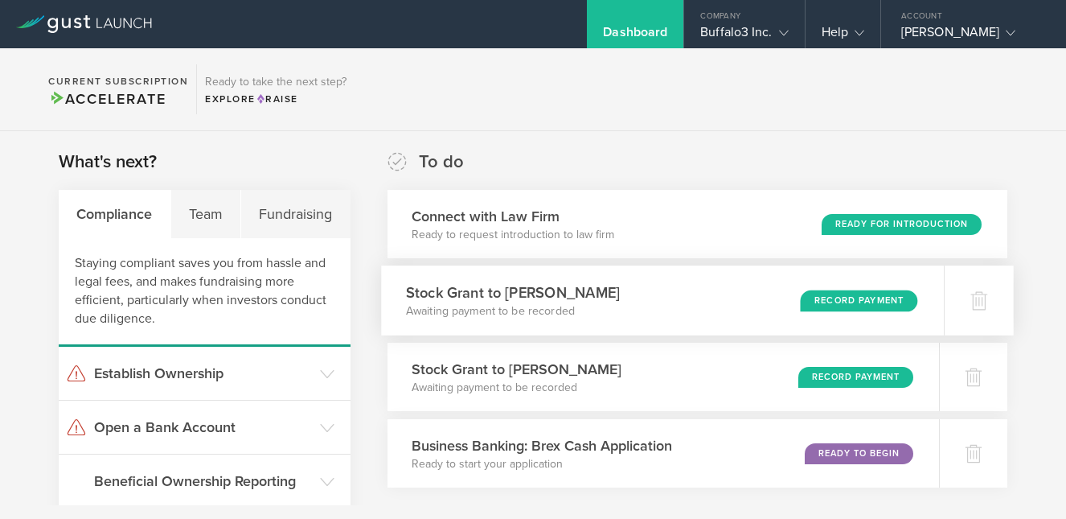
scroll to position [0, 0]
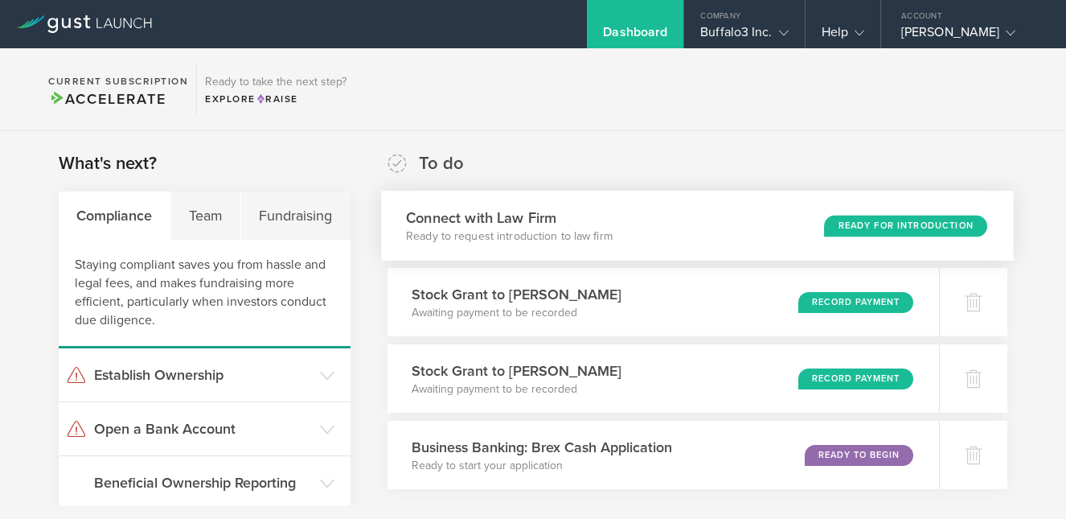
click at [663, 221] on div "Connect with Law Firm Ready to request introduction to law firm Ready for Intro…" at bounding box center [697, 226] width 633 height 70
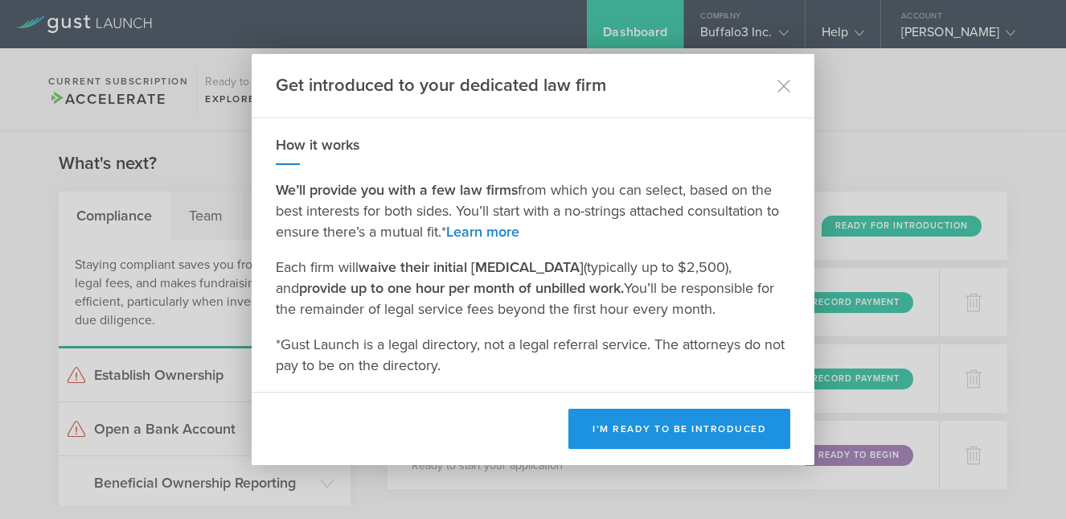
click at [595, 415] on button "I’m ready to be introduced" at bounding box center [680, 428] width 222 height 40
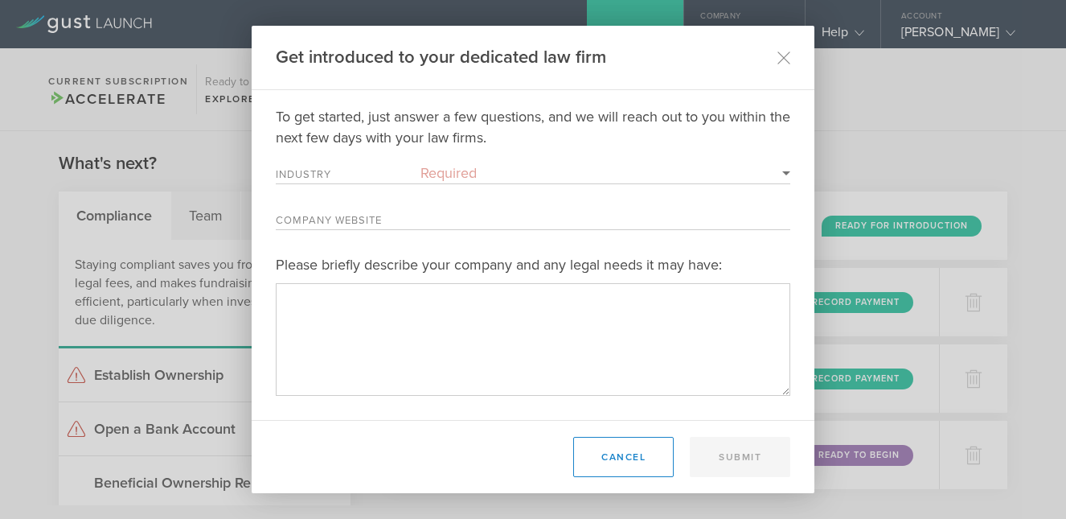
click at [445, 178] on select "Required 3D Printing Administrative Services Adtech Advanced Manufacturing Aero…" at bounding box center [606, 172] width 370 height 21
select select "artificial_intelligence"
click at [421, 162] on select "Required 3D Printing Administrative Services Adtech Advanced Manufacturing Aero…" at bounding box center [606, 172] width 370 height 21
click at [419, 222] on label "Company Website" at bounding box center [348, 223] width 145 height 14
click at [421, 222] on input "Company Website" at bounding box center [606, 218] width 370 height 21
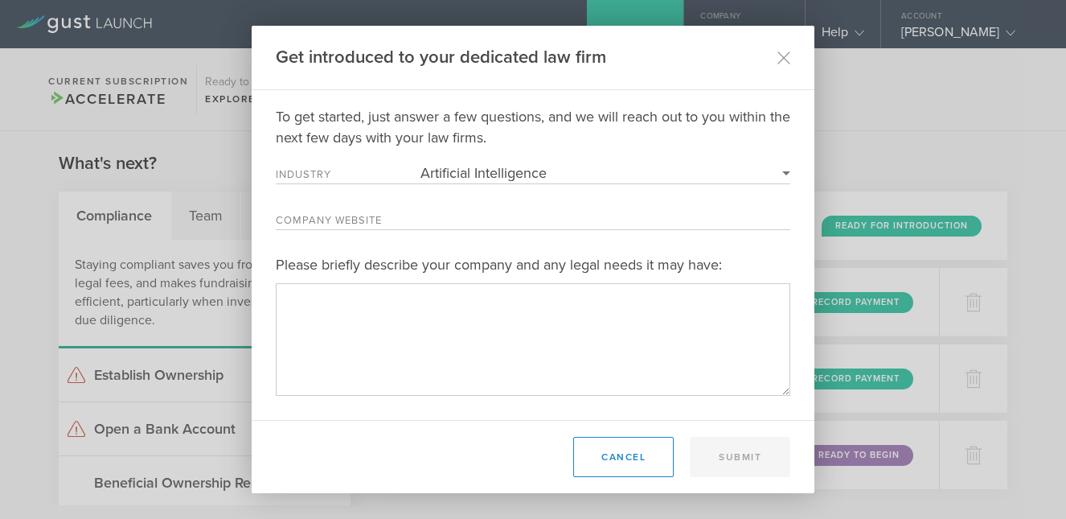
click at [490, 209] on input "Company Website" at bounding box center [606, 218] width 370 height 21
click at [470, 208] on input "Company Website" at bounding box center [606, 218] width 370 height 21
click at [450, 213] on input "Company Website" at bounding box center [606, 218] width 370 height 21
click at [441, 216] on input "Company Website" at bounding box center [606, 218] width 370 height 21
click at [477, 326] on textarea "Please briefly describe your company and any legal needs it may have:" at bounding box center [533, 339] width 515 height 112
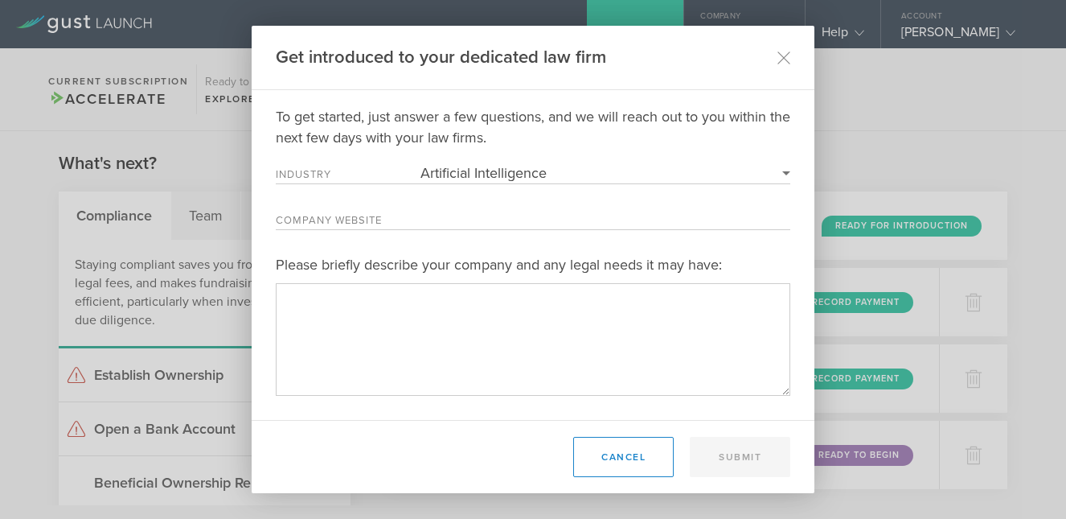
click at [437, 203] on div "To get started, just answer a few questions, and we will reach out to you withi…" at bounding box center [533, 250] width 515 height 289
click at [426, 218] on input "Company Website" at bounding box center [606, 218] width 370 height 21
type input "buffalo3.ai"
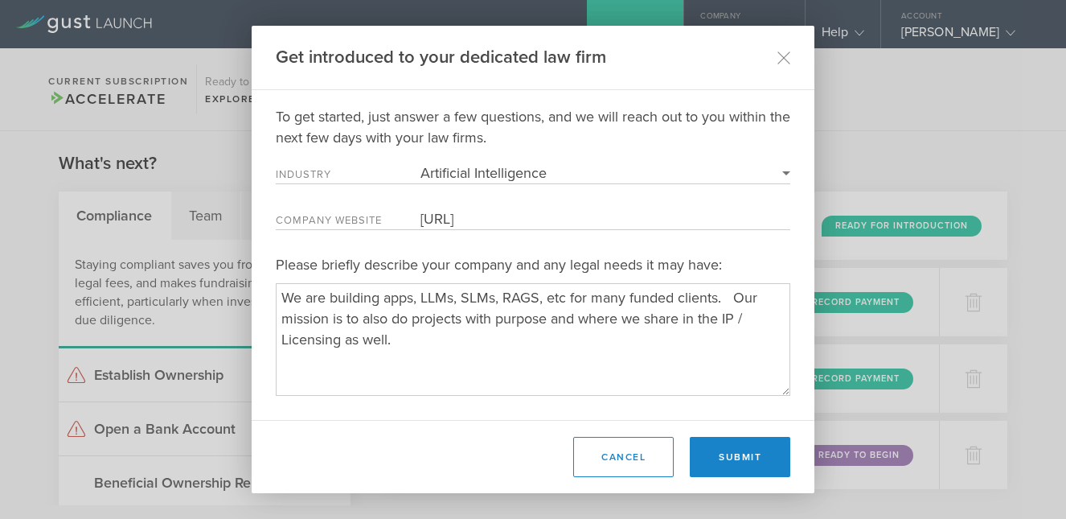
type textarea "We are building apps, LLMs, SLMs, RAGS, etc for many funded clients. Our missio…"
click at [727, 481] on div "Cancel Submit" at bounding box center [533, 456] width 563 height 73
click at [727, 465] on button "Submit" at bounding box center [740, 457] width 101 height 40
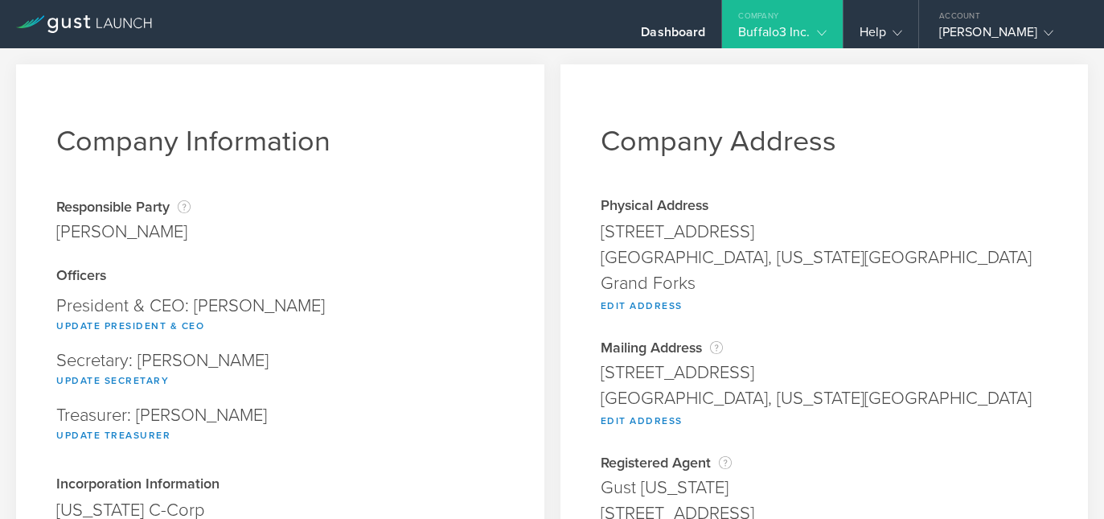
click at [387, 343] on div "Secretary: [PERSON_NAME] Update Secretary" at bounding box center [280, 370] width 448 height 55
click at [510, 29] on div "Dashboard" at bounding box center [673, 36] width 64 height 24
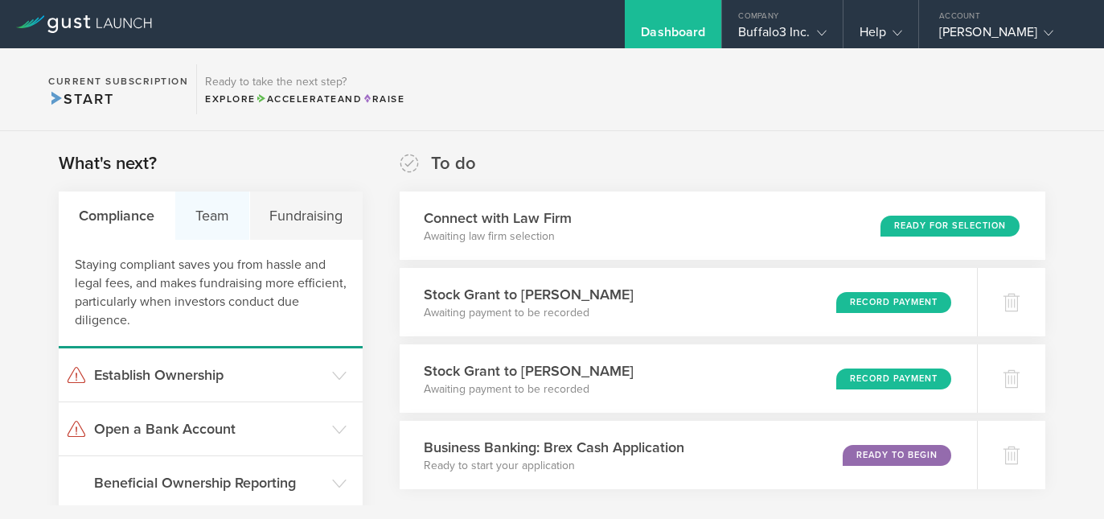
click at [208, 214] on div "Team" at bounding box center [212, 215] width 75 height 48
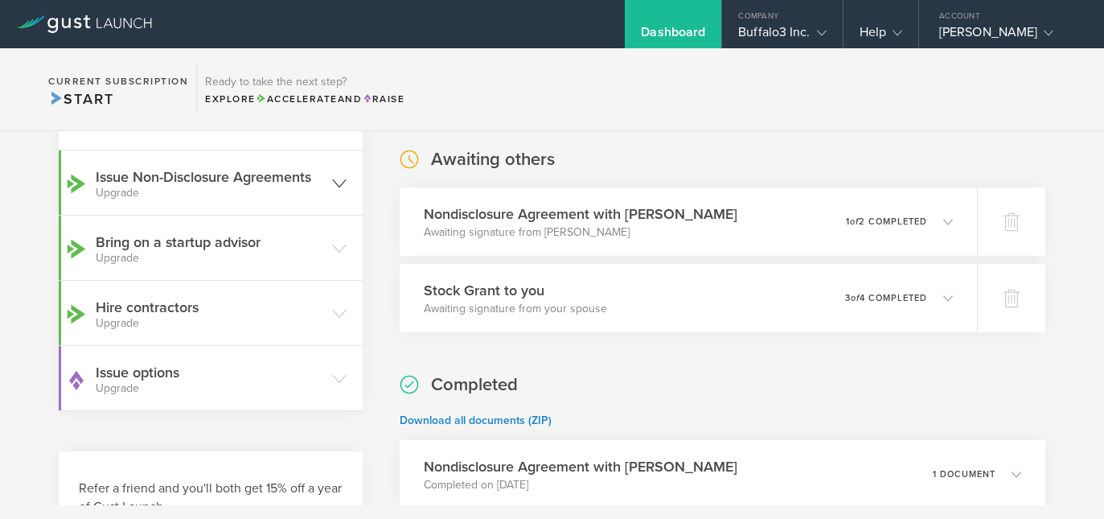
scroll to position [381, 0]
click at [221, 302] on h3 "Hire contractors Upgrade" at bounding box center [210, 314] width 228 height 32
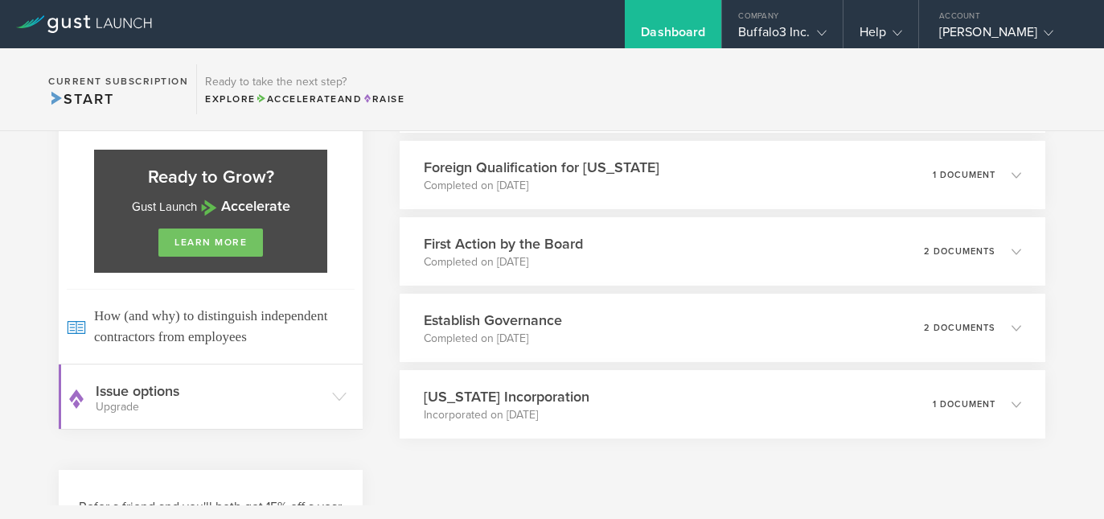
scroll to position [872, 0]
